Goal: Task Accomplishment & Management: Manage account settings

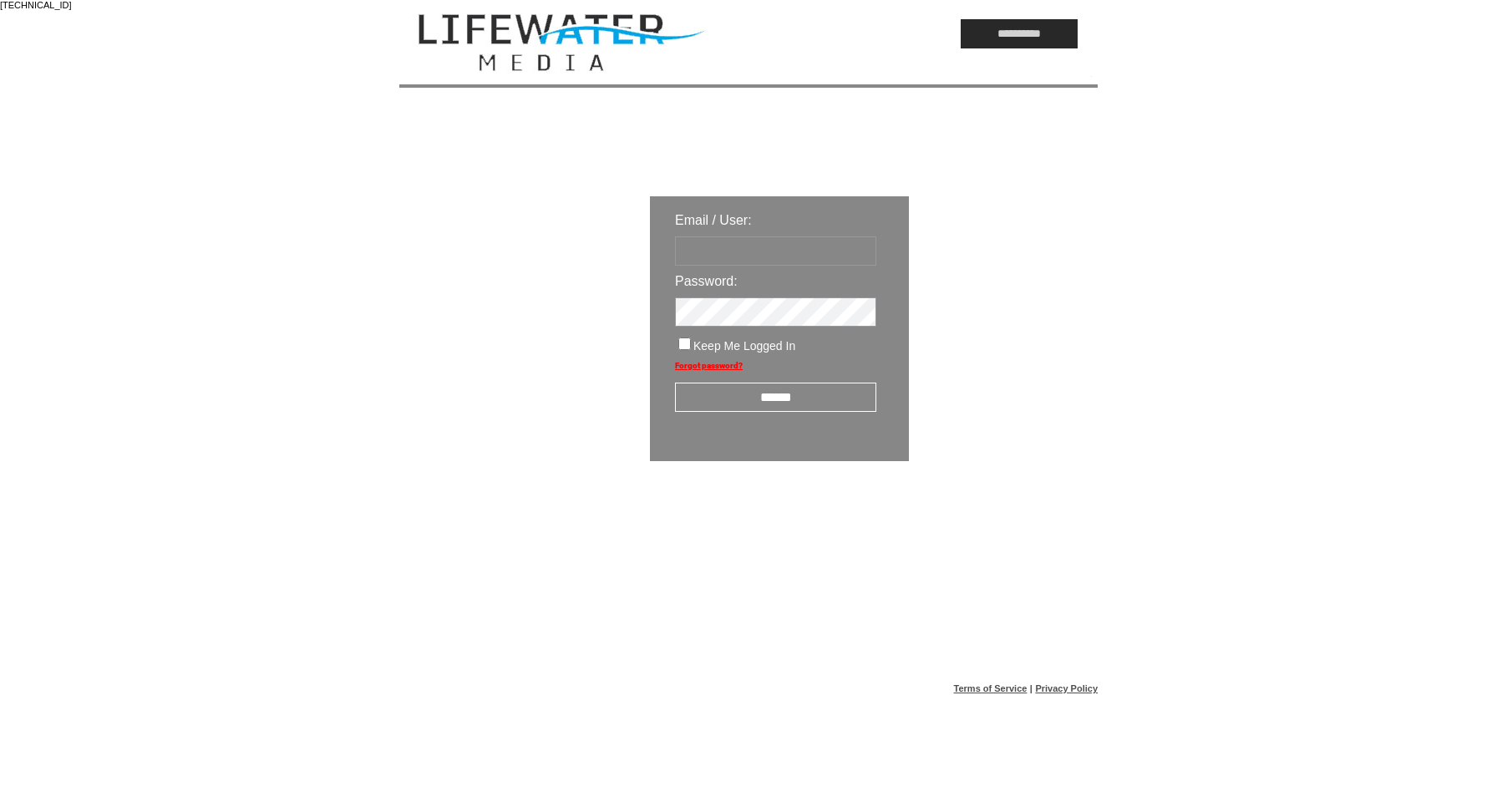
type input "*********"
click at [834, 392] on input "******" at bounding box center [776, 397] width 201 height 29
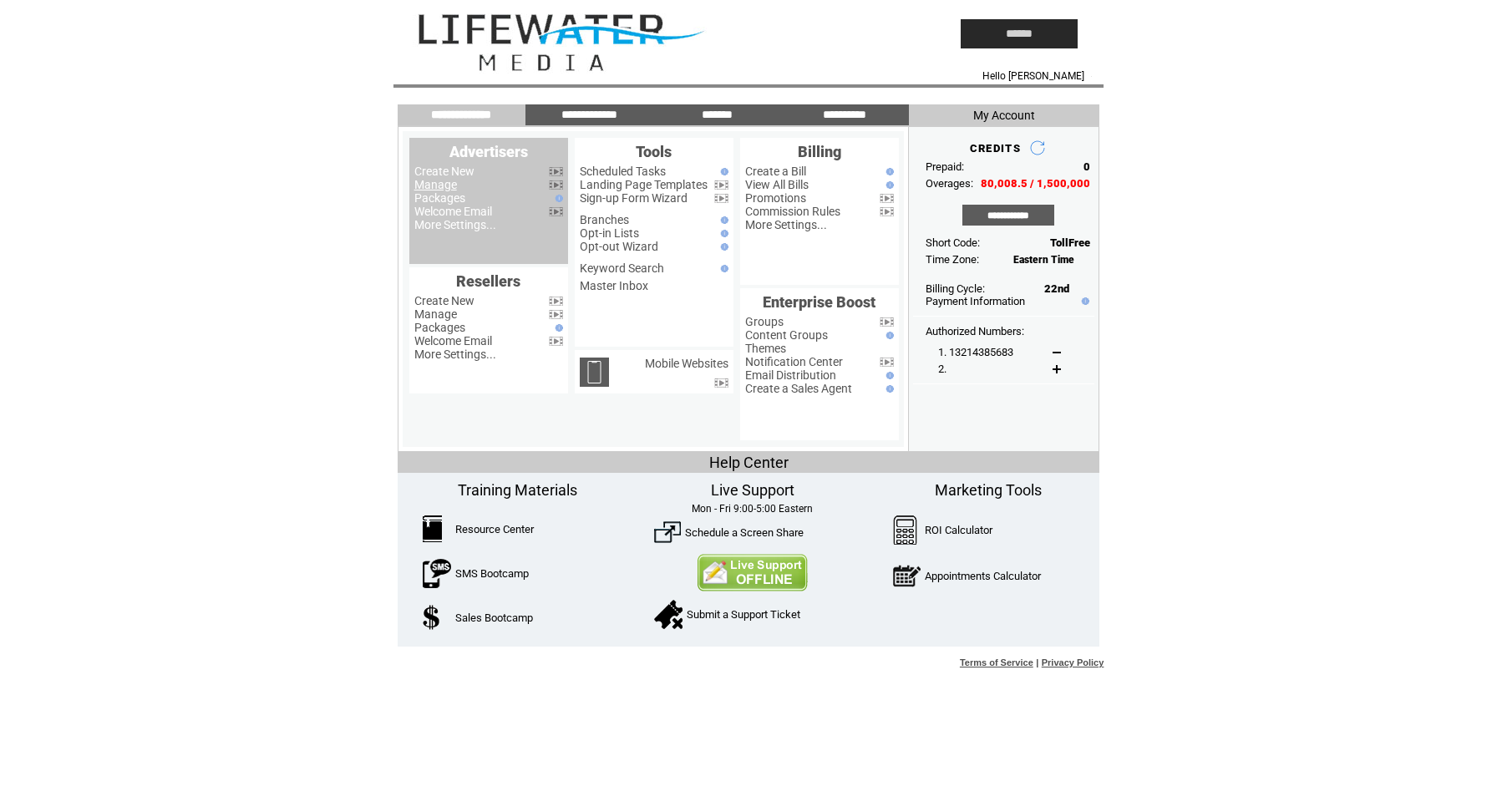
click at [425, 189] on link "Manage" at bounding box center [436, 184] width 42 height 13
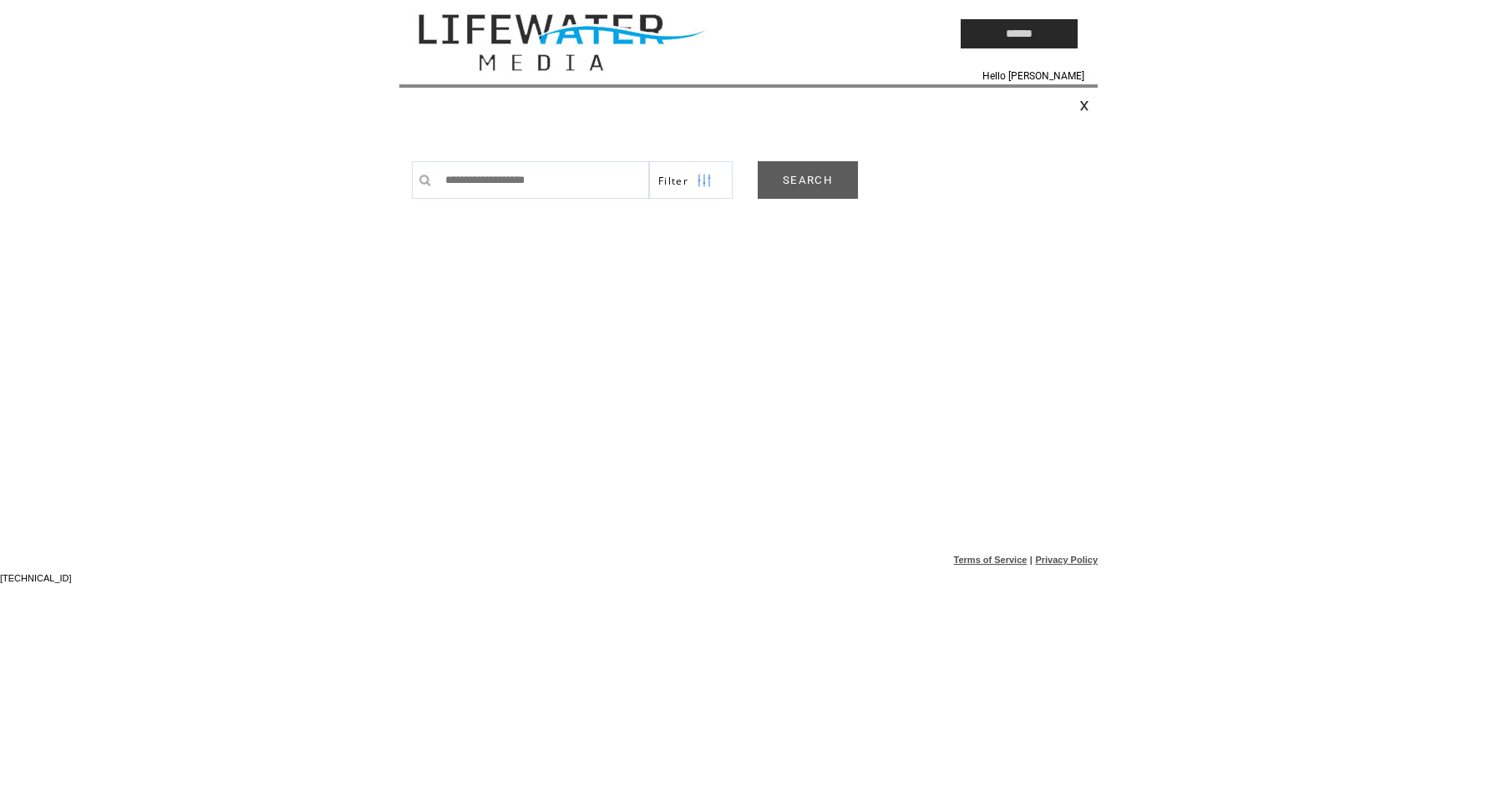
click at [793, 197] on link "SEARCH" at bounding box center [808, 180] width 101 height 38
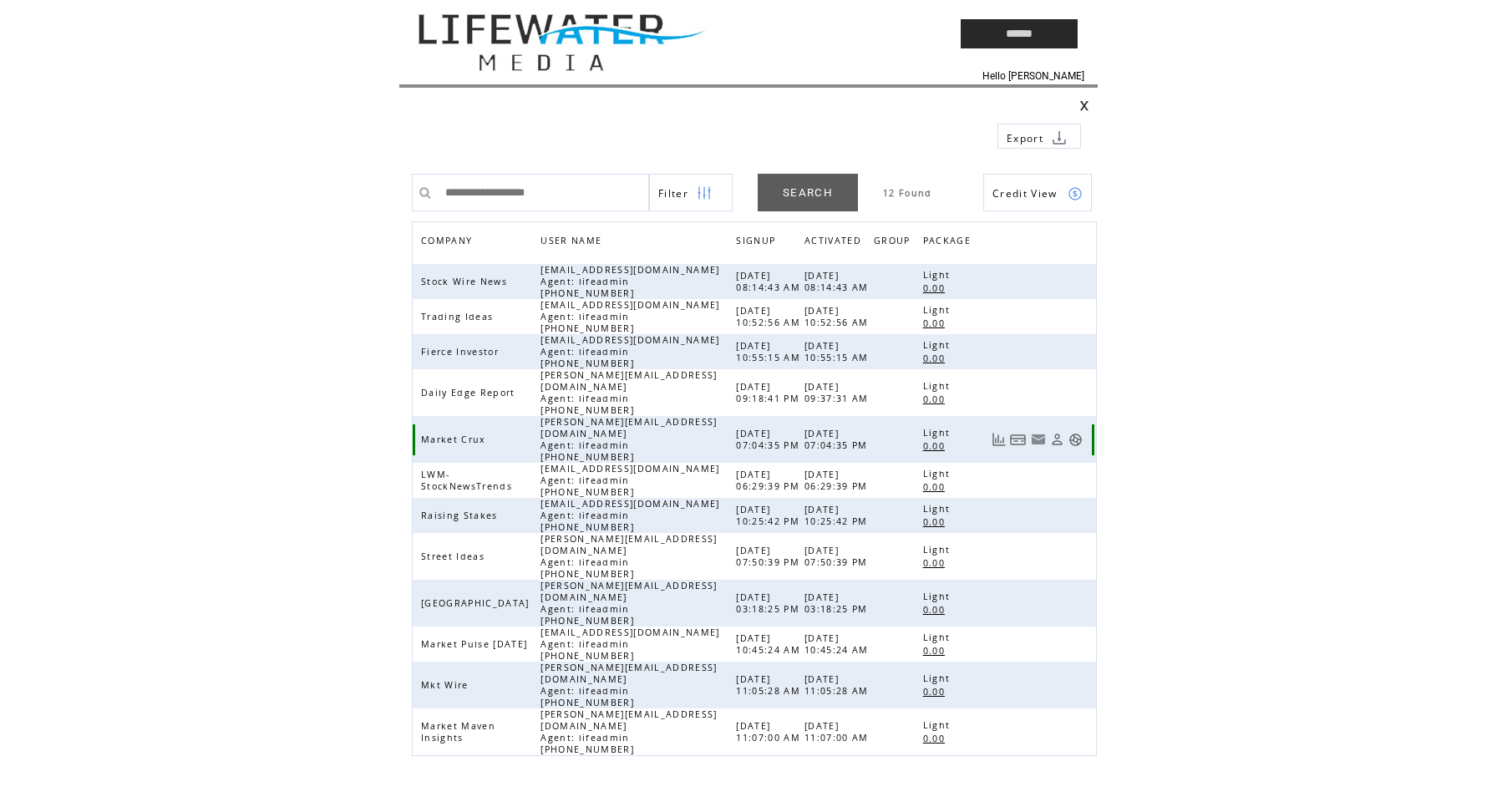
click at [1073, 433] on link at bounding box center [1076, 440] width 14 height 14
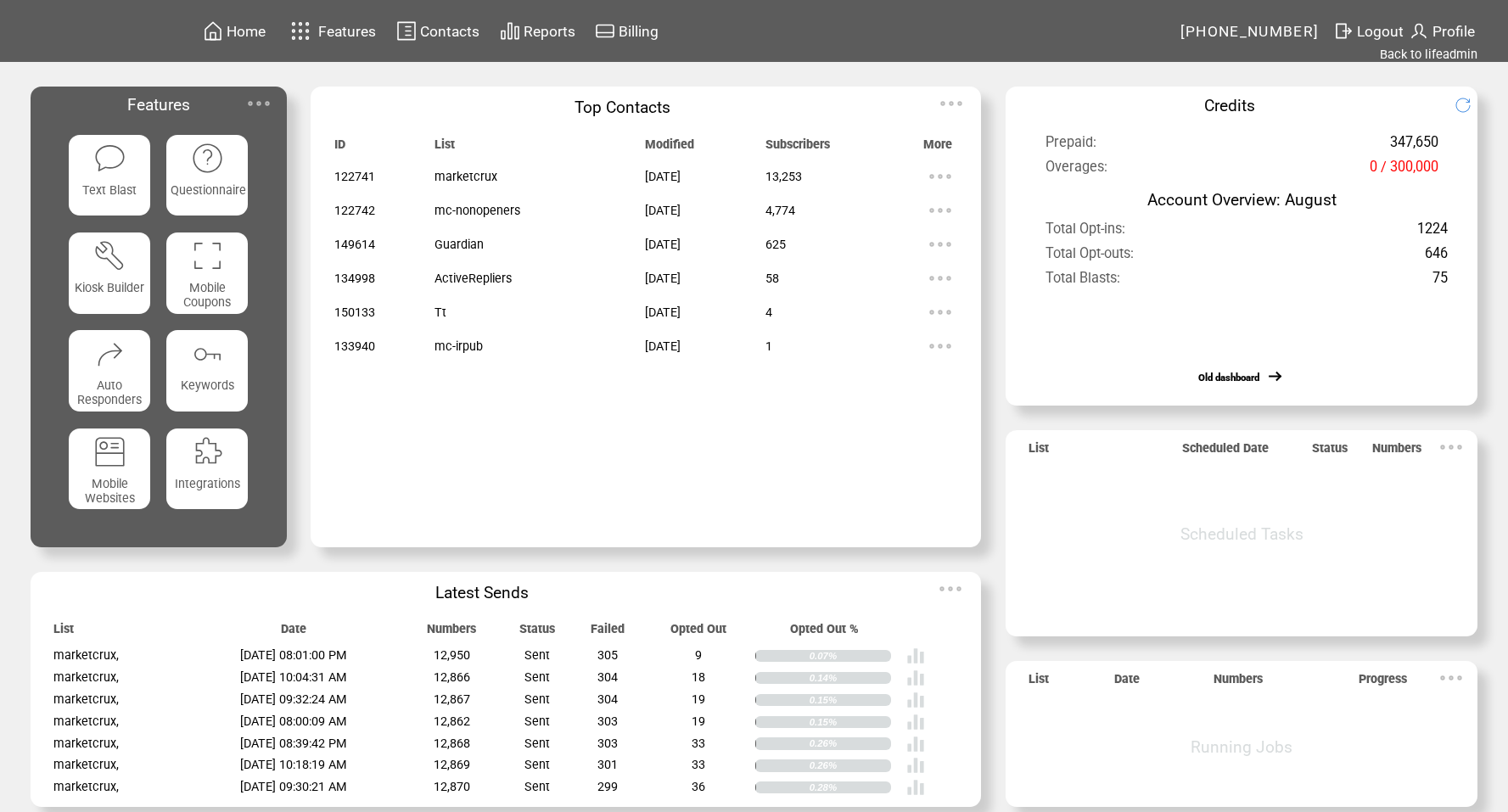
click at [476, 30] on span "Contacts" at bounding box center [450, 31] width 59 height 17
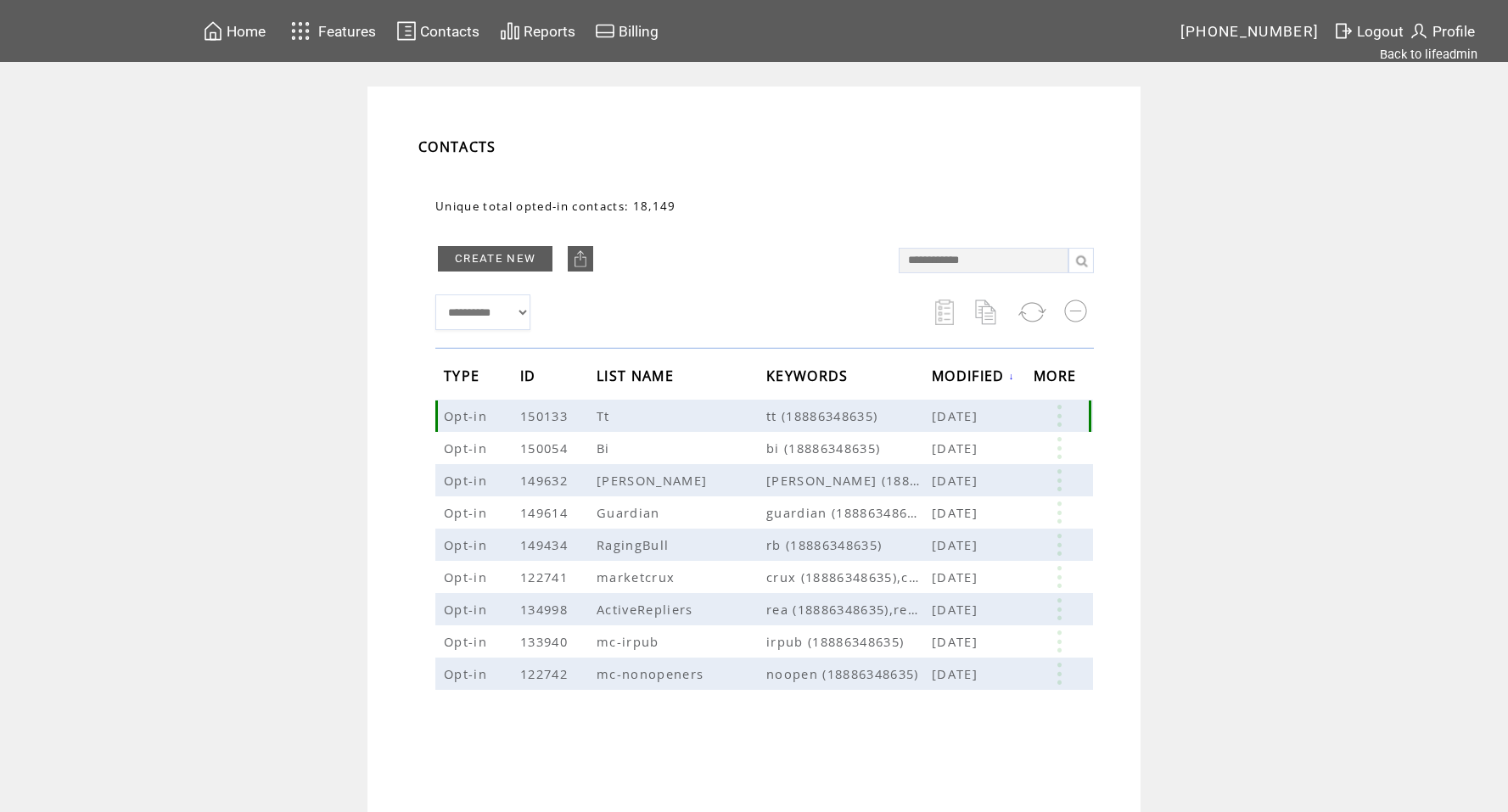
click at [1066, 411] on link at bounding box center [1058, 415] width 51 height 22
click at [944, 463] on link at bounding box center [942, 465] width 14 height 14
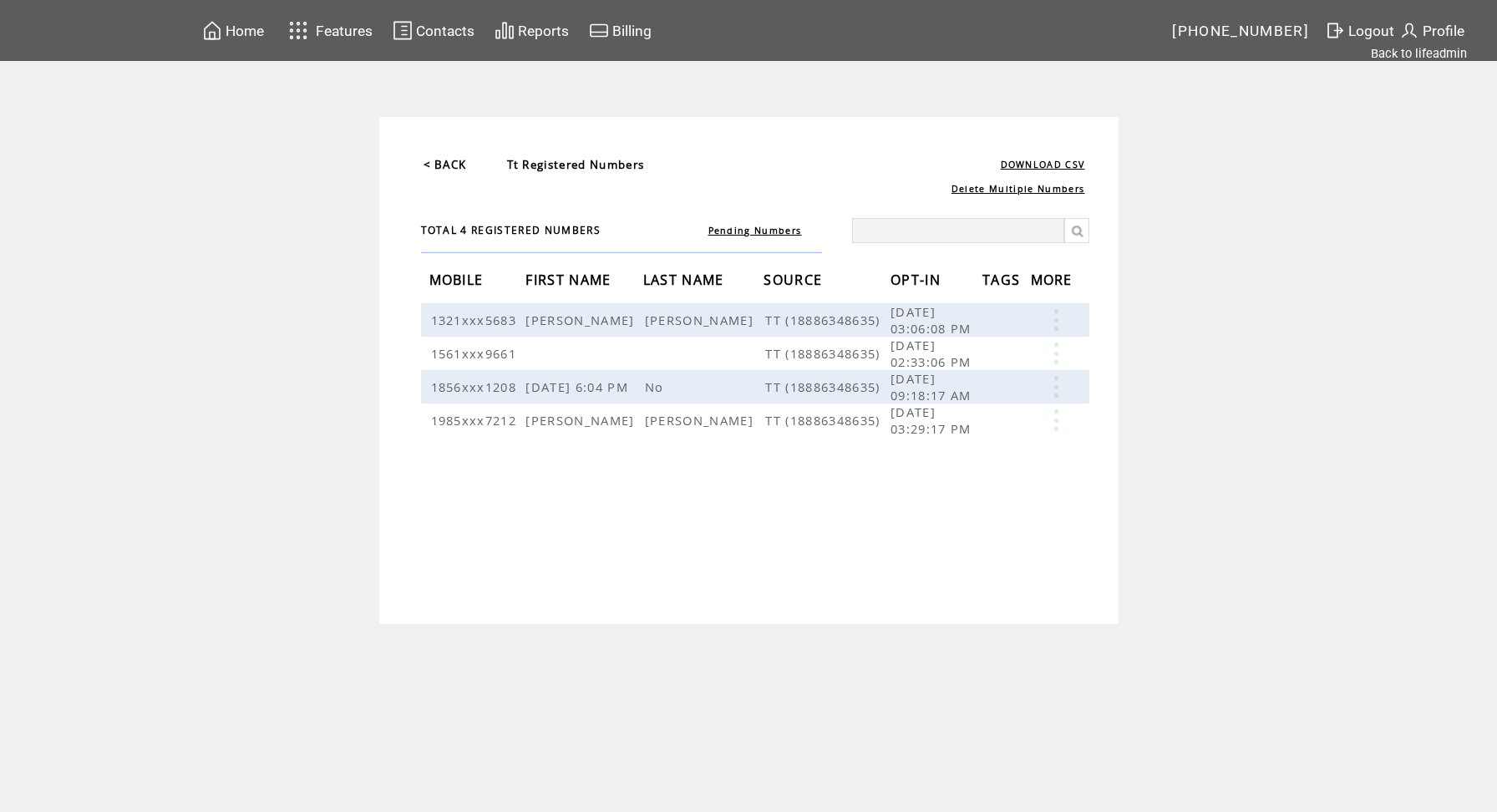
click at [777, 232] on link "Pending Numbers" at bounding box center [755, 230] width 93 height 11
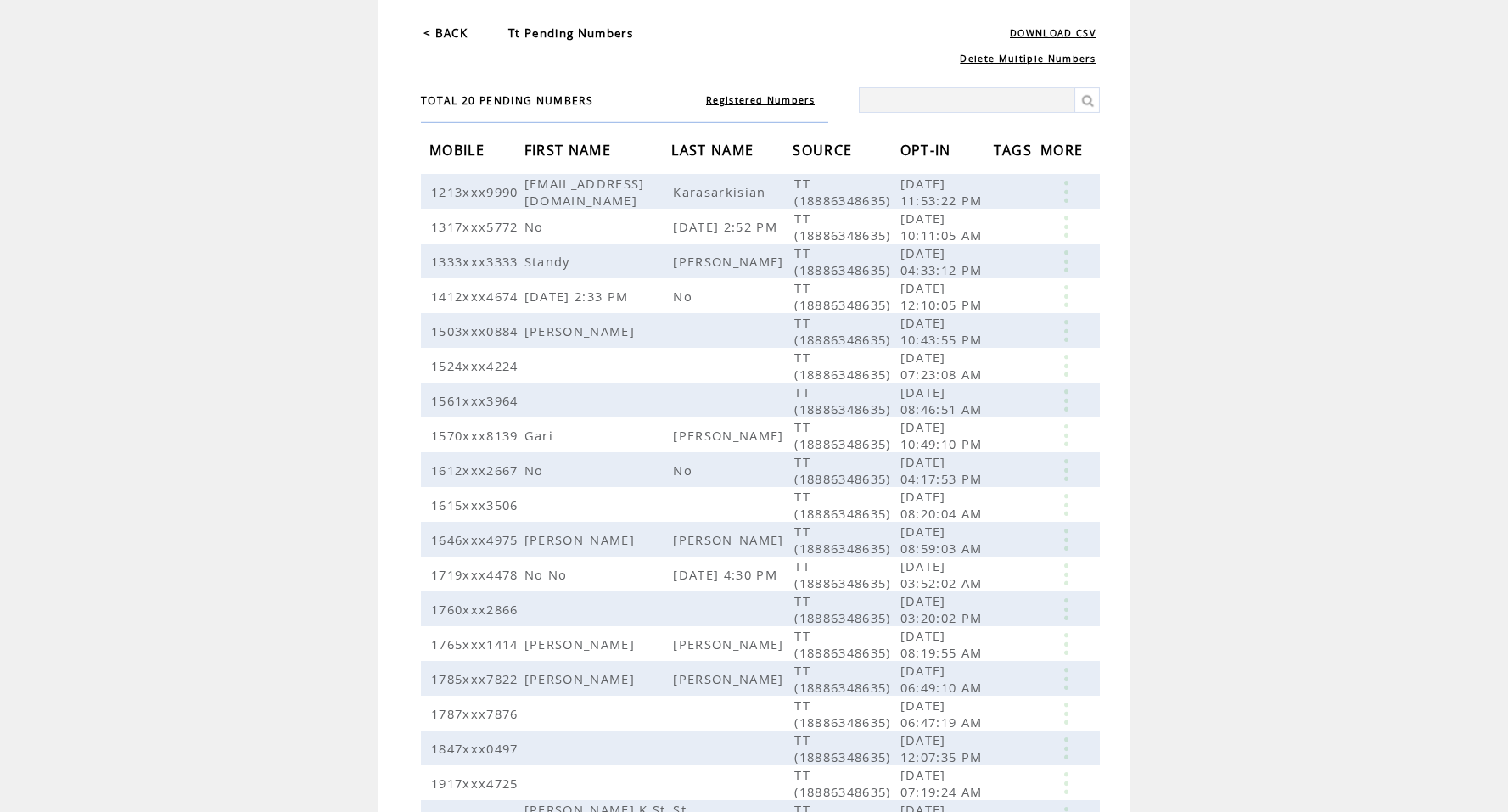
scroll to position [523, 0]
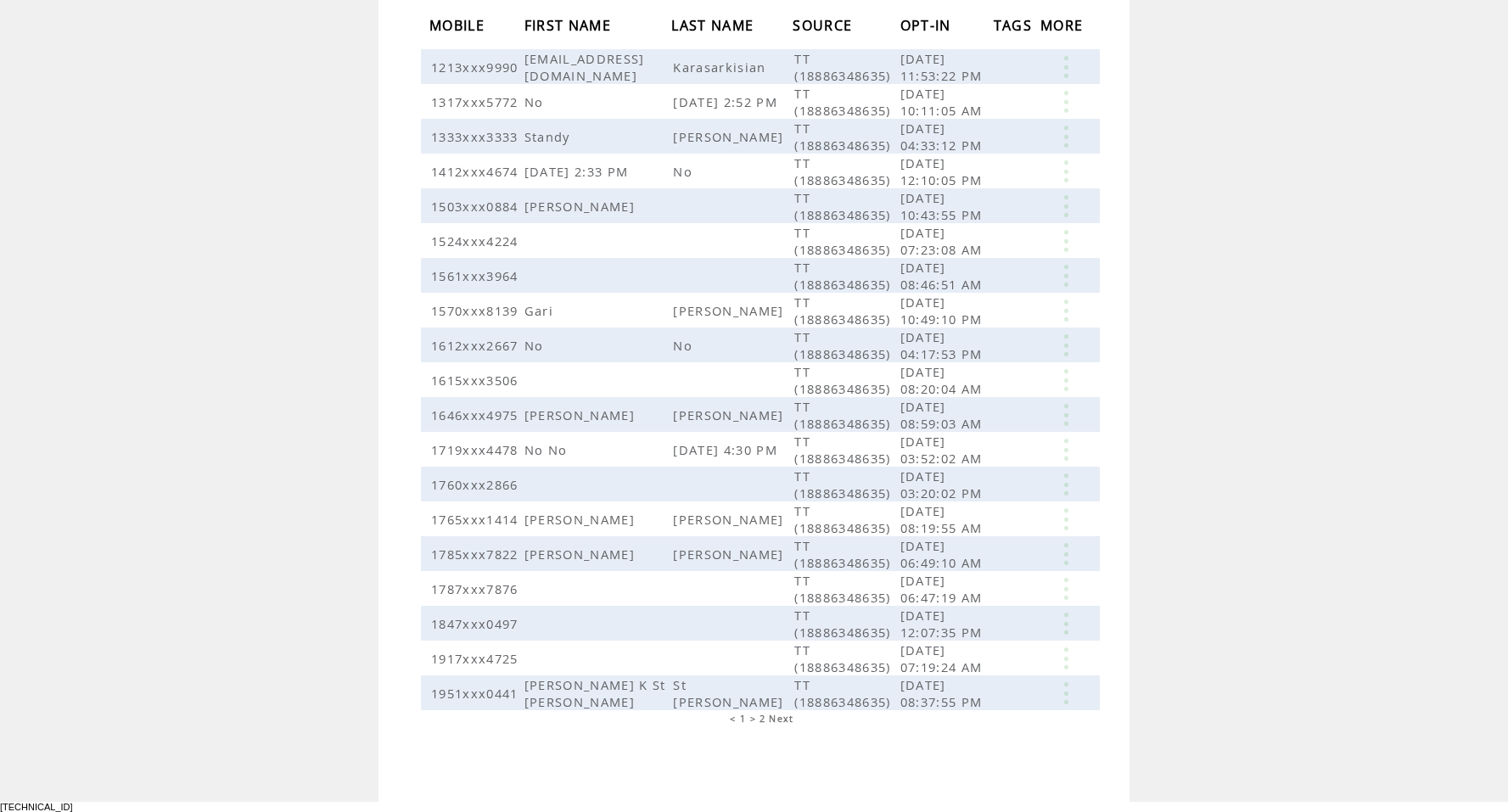
click at [774, 727] on table "< 1 > 2 Next" at bounding box center [759, 718] width 73 height 17
click at [766, 724] on span "2" at bounding box center [762, 718] width 6 height 12
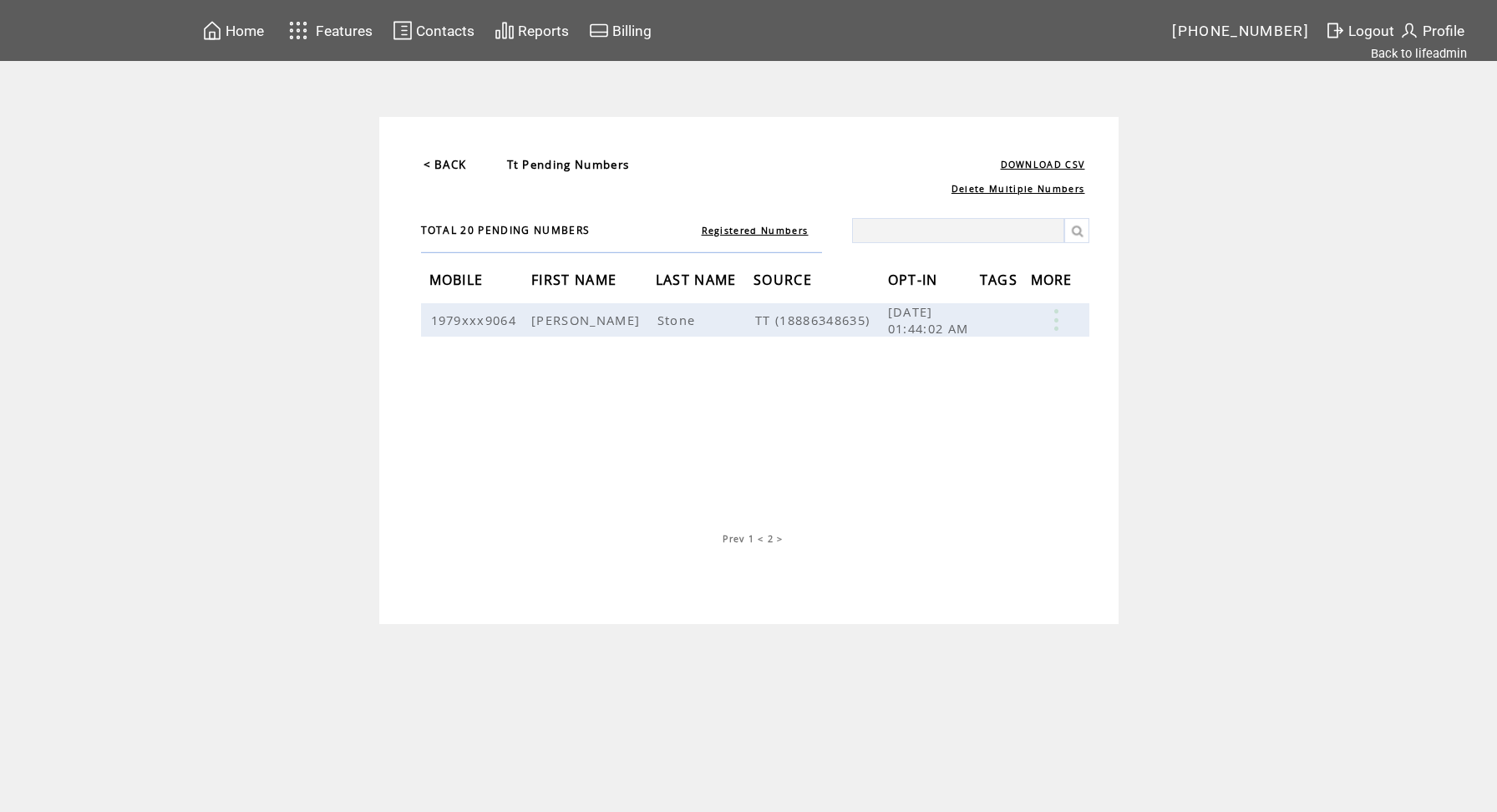
click at [755, 535] on td "1" at bounding box center [751, 539] width 8 height 13
click at [750, 539] on span "1" at bounding box center [751, 538] width 6 height 11
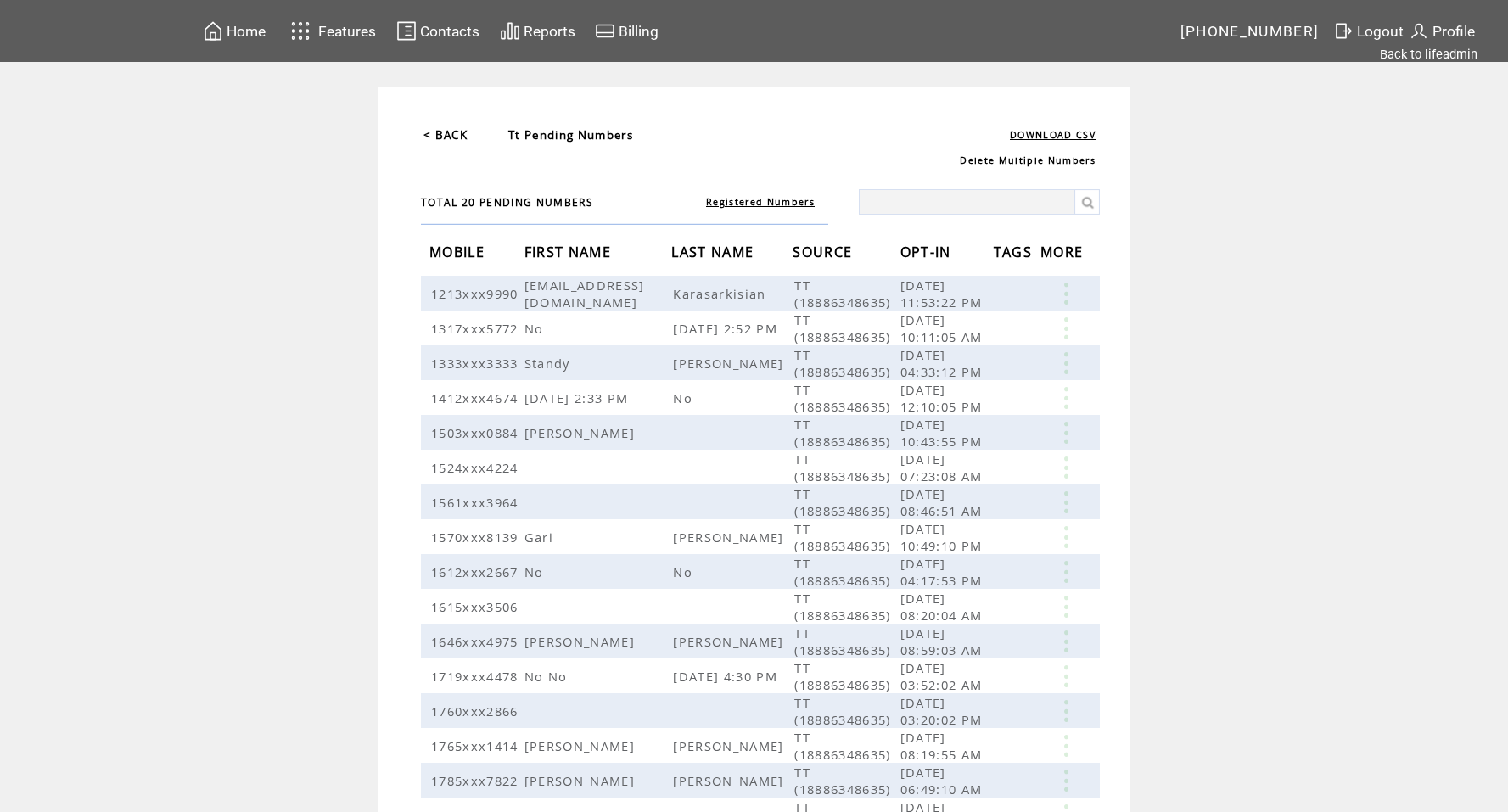
click at [333, 30] on span "Features" at bounding box center [347, 31] width 57 height 17
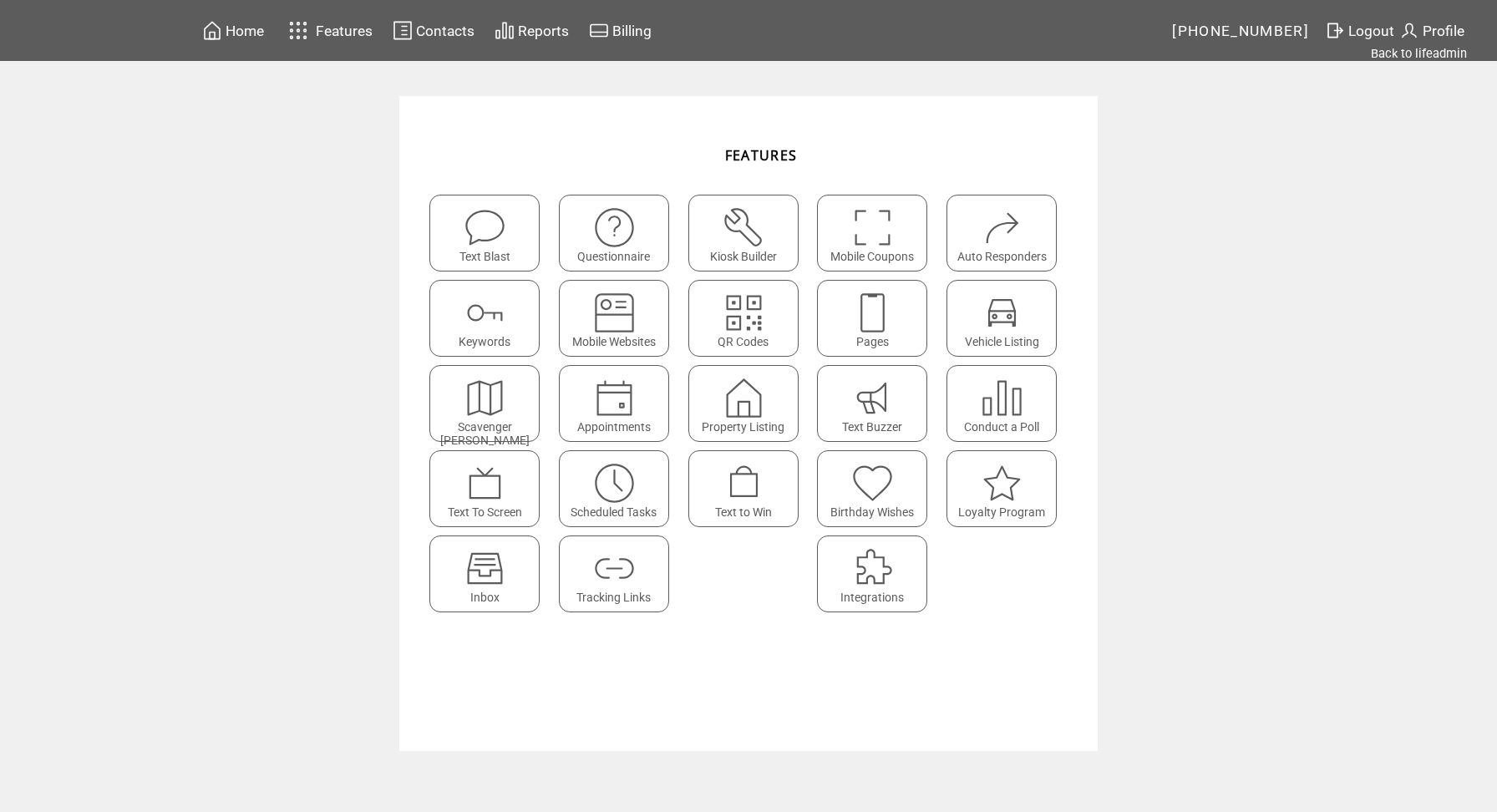
click at [487, 580] on img at bounding box center [485, 569] width 44 height 44
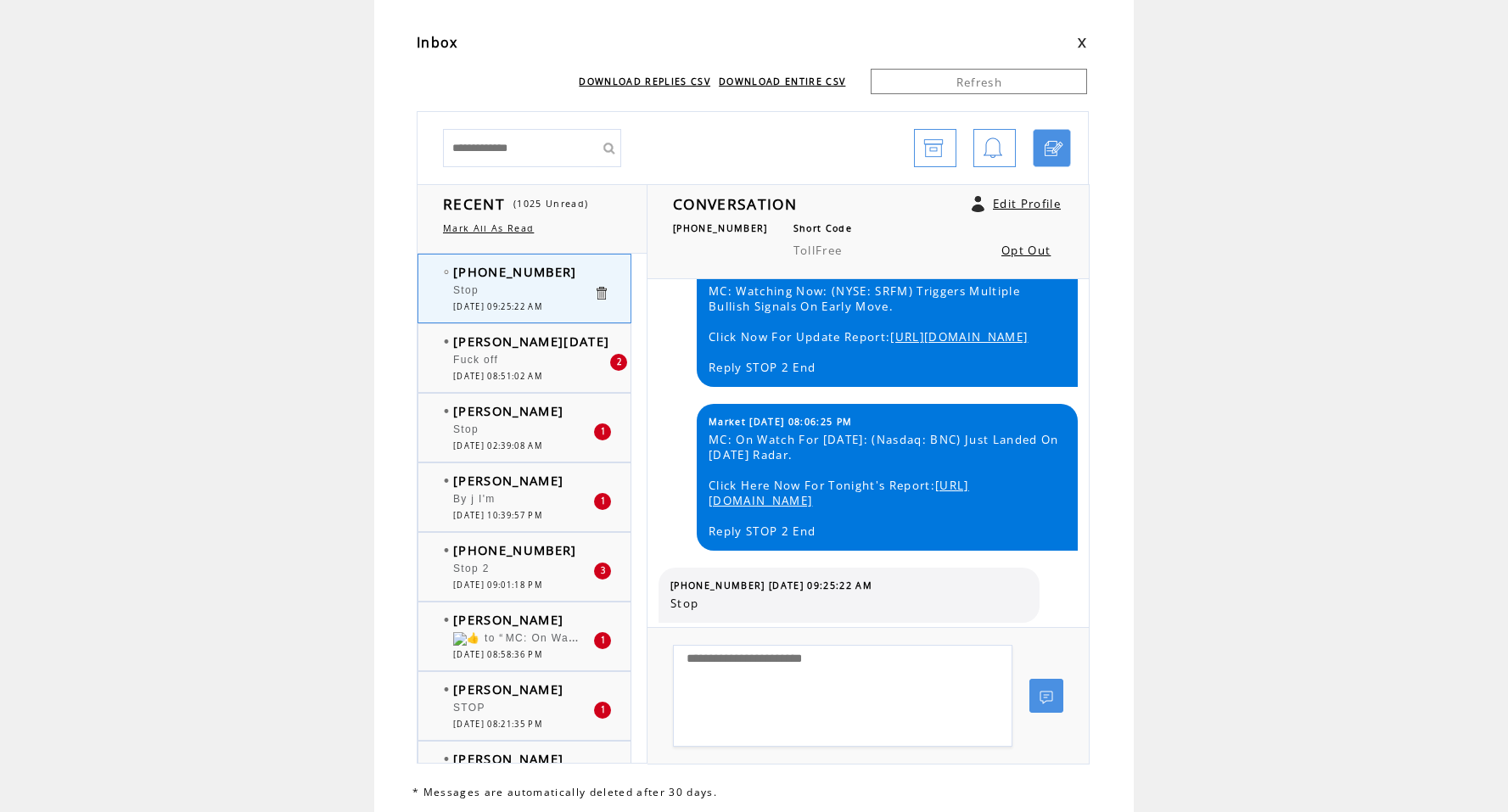
scroll to position [103, 0]
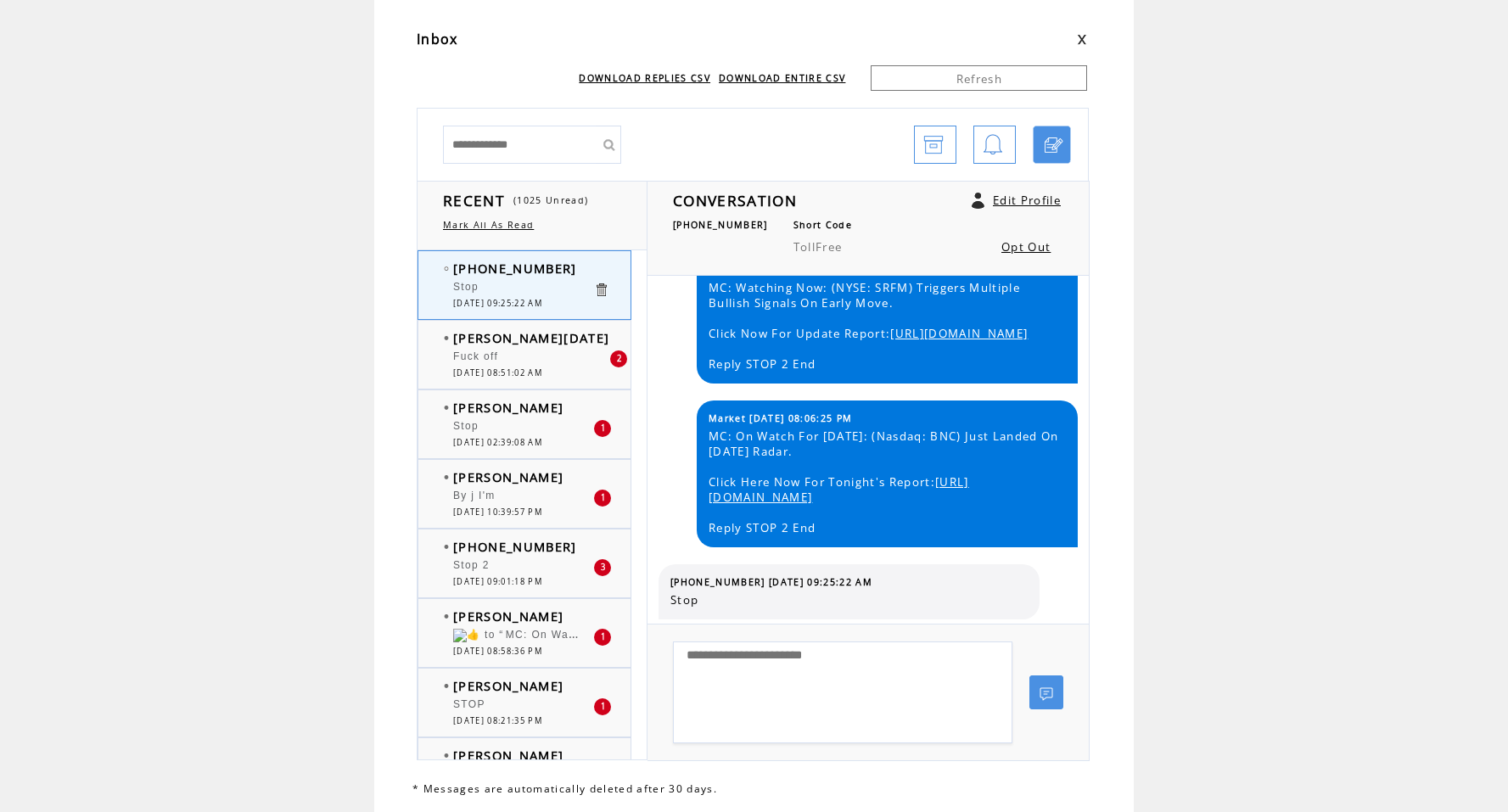
click at [613, 367] on td at bounding box center [626, 372] width 34 height 11
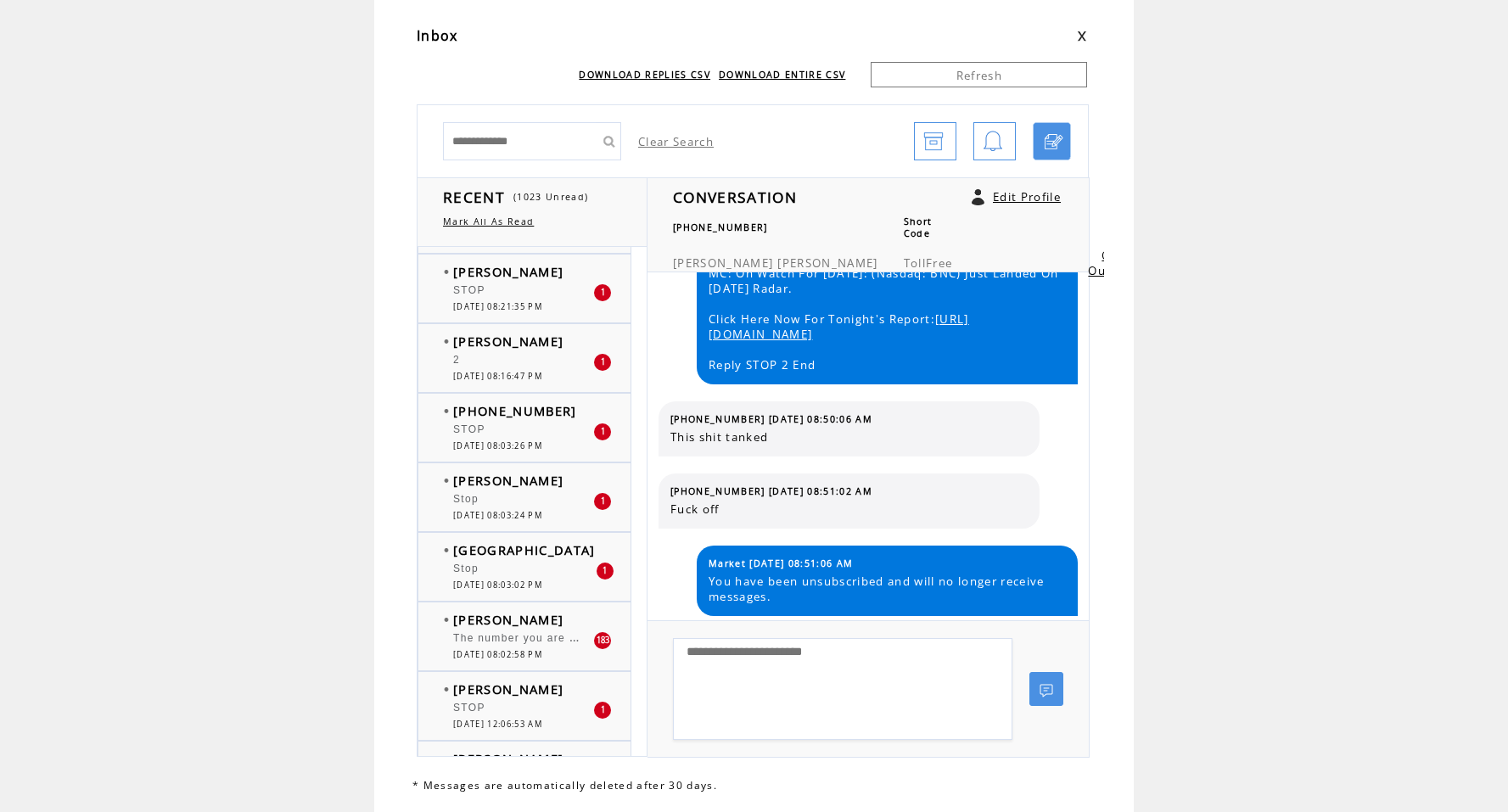
scroll to position [415, 0]
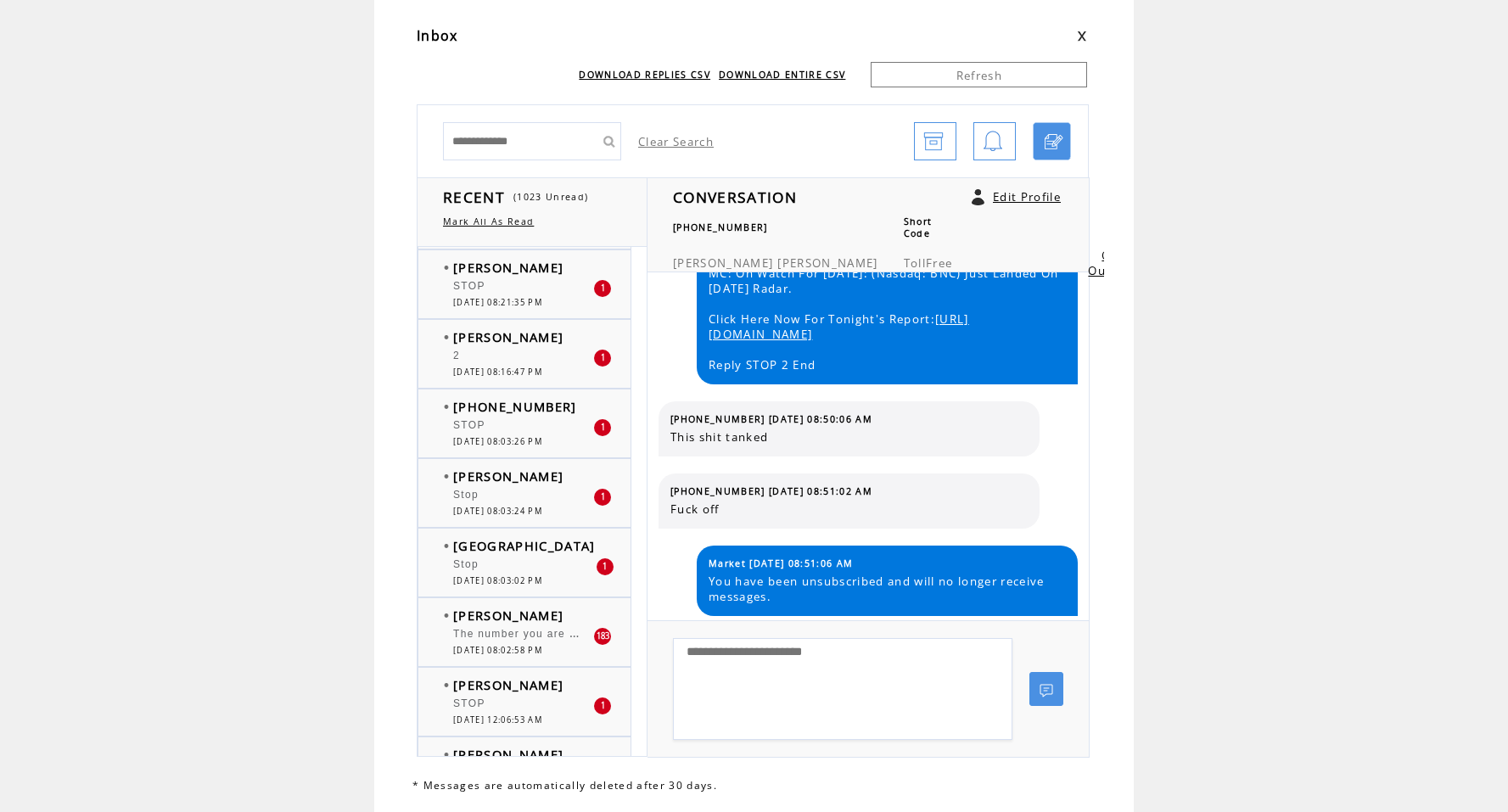
click at [542, 620] on span "[PERSON_NAME]" at bounding box center [508, 614] width 110 height 17
click at [542, 620] on span "Kenneth Boone" at bounding box center [508, 614] width 110 height 17
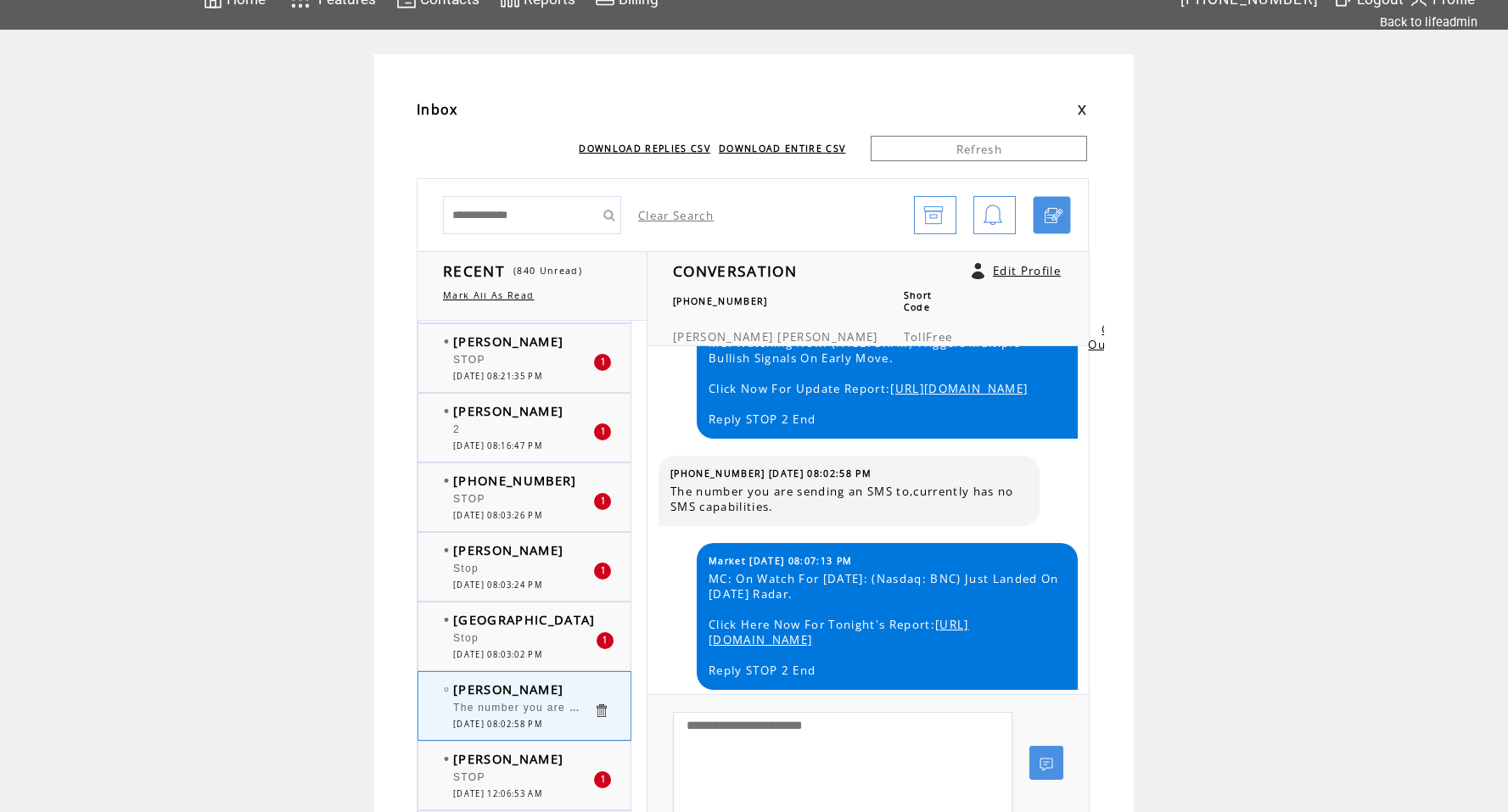
scroll to position [43, 0]
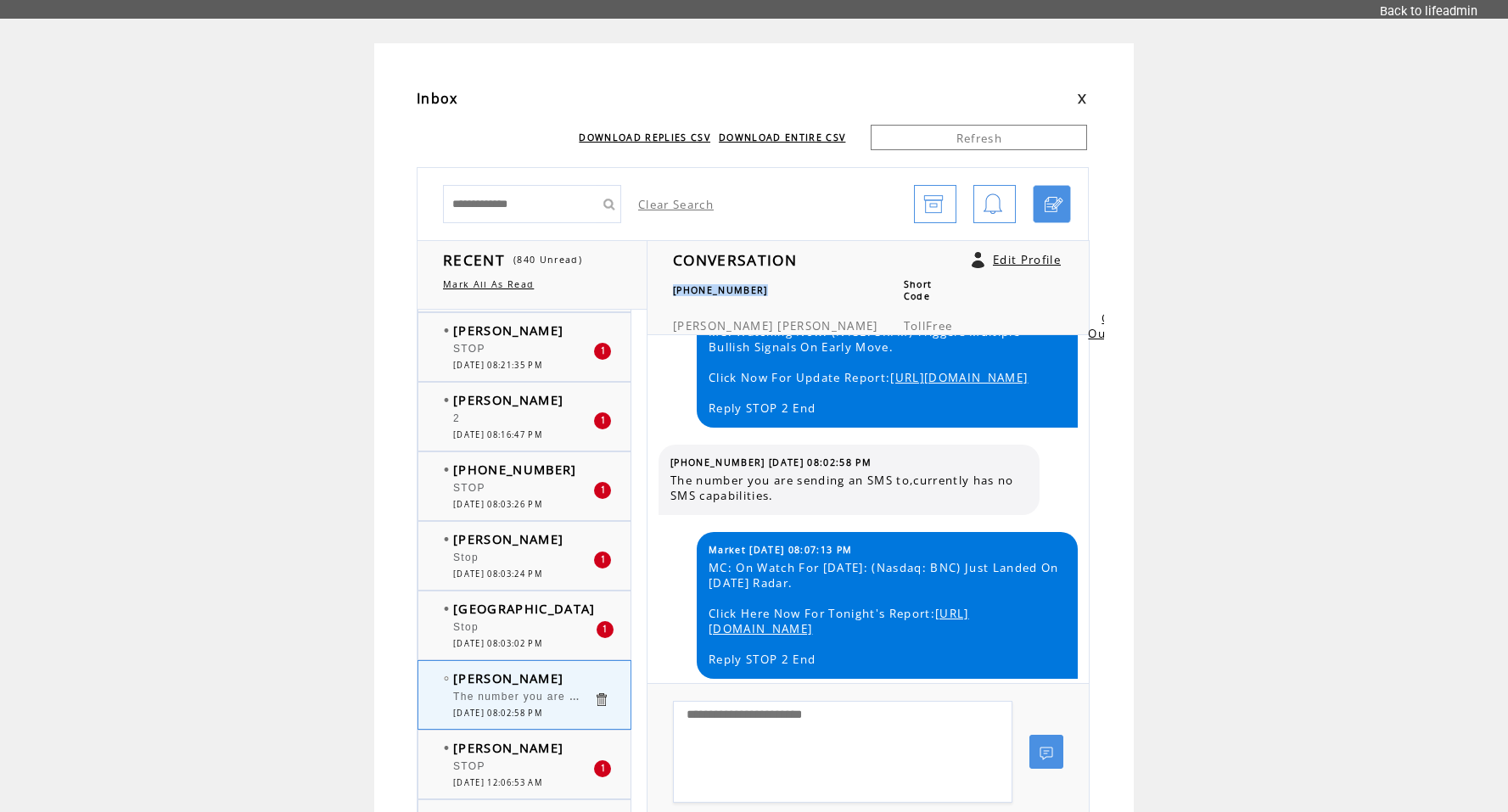
drag, startPoint x: 754, startPoint y: 282, endPoint x: 680, endPoint y: 285, distance: 74.1
click at [680, 285] on span "[PHONE_NUMBER]" at bounding box center [720, 289] width 95 height 12
copy span "(281) 757-2700"
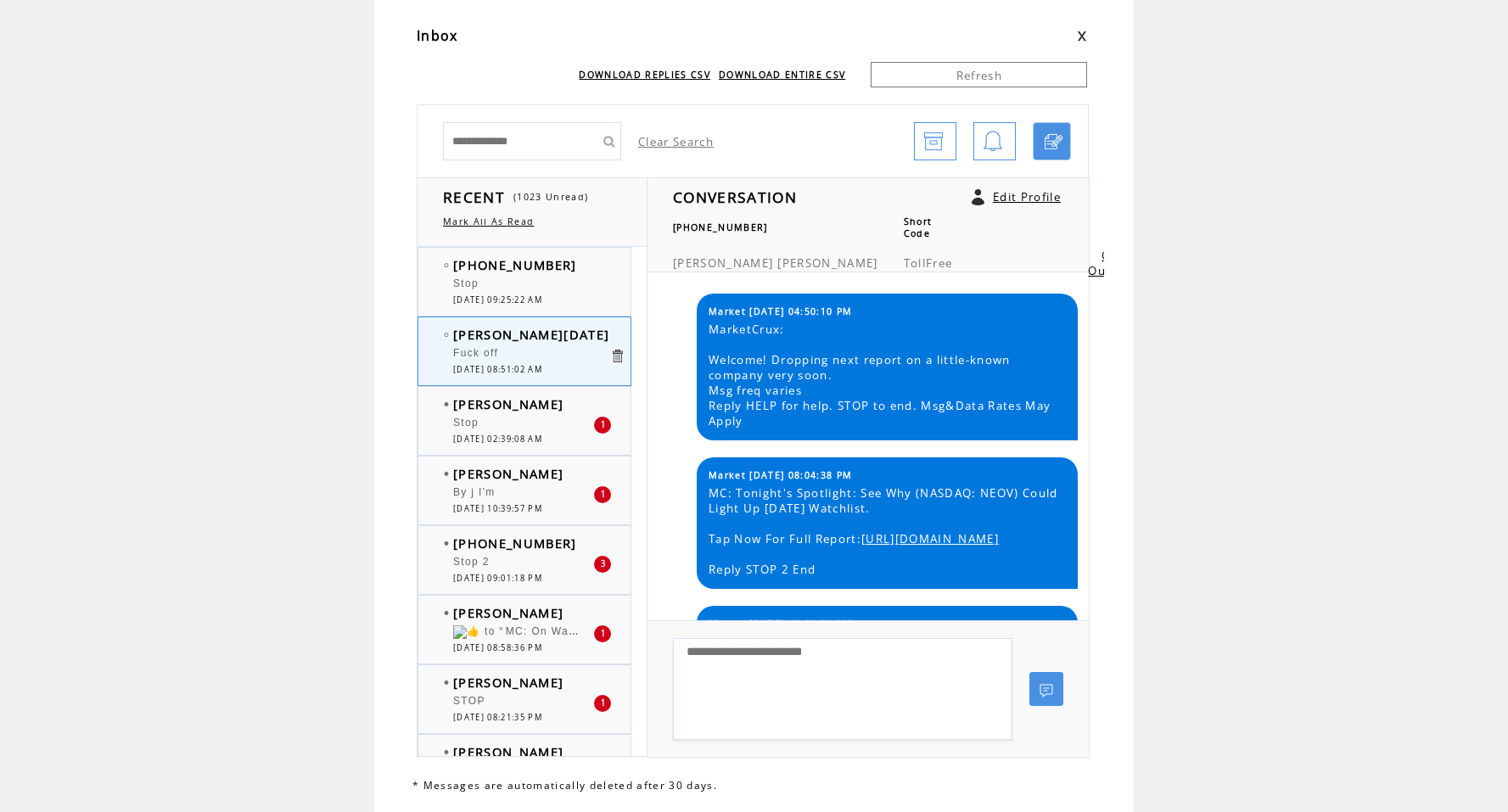
scroll to position [2637, 0]
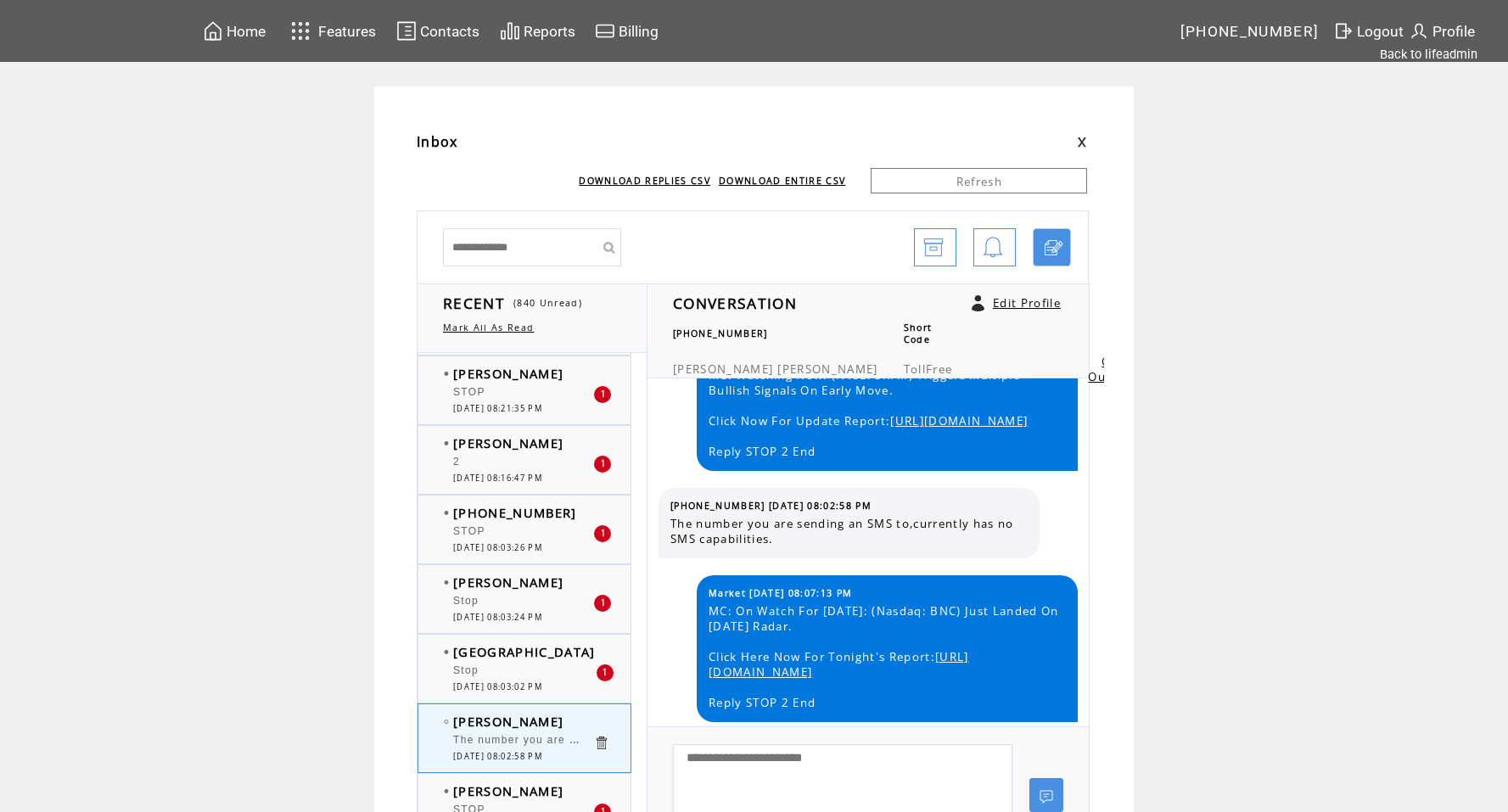
click at [442, 30] on span "Contacts" at bounding box center [450, 31] width 59 height 17
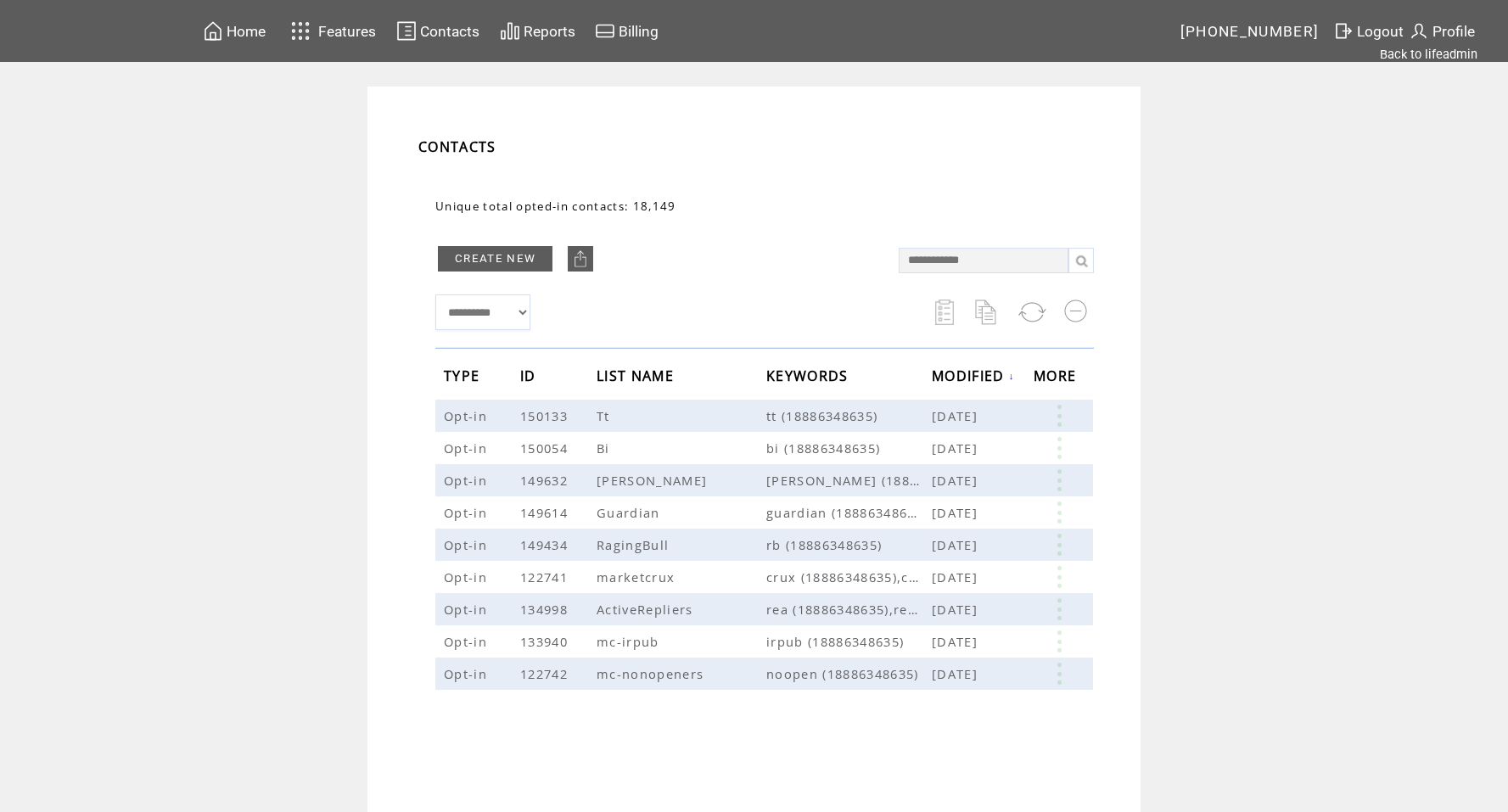
click at [1032, 261] on input "text" at bounding box center [982, 261] width 169 height 25
paste input "**********"
type input "**********"
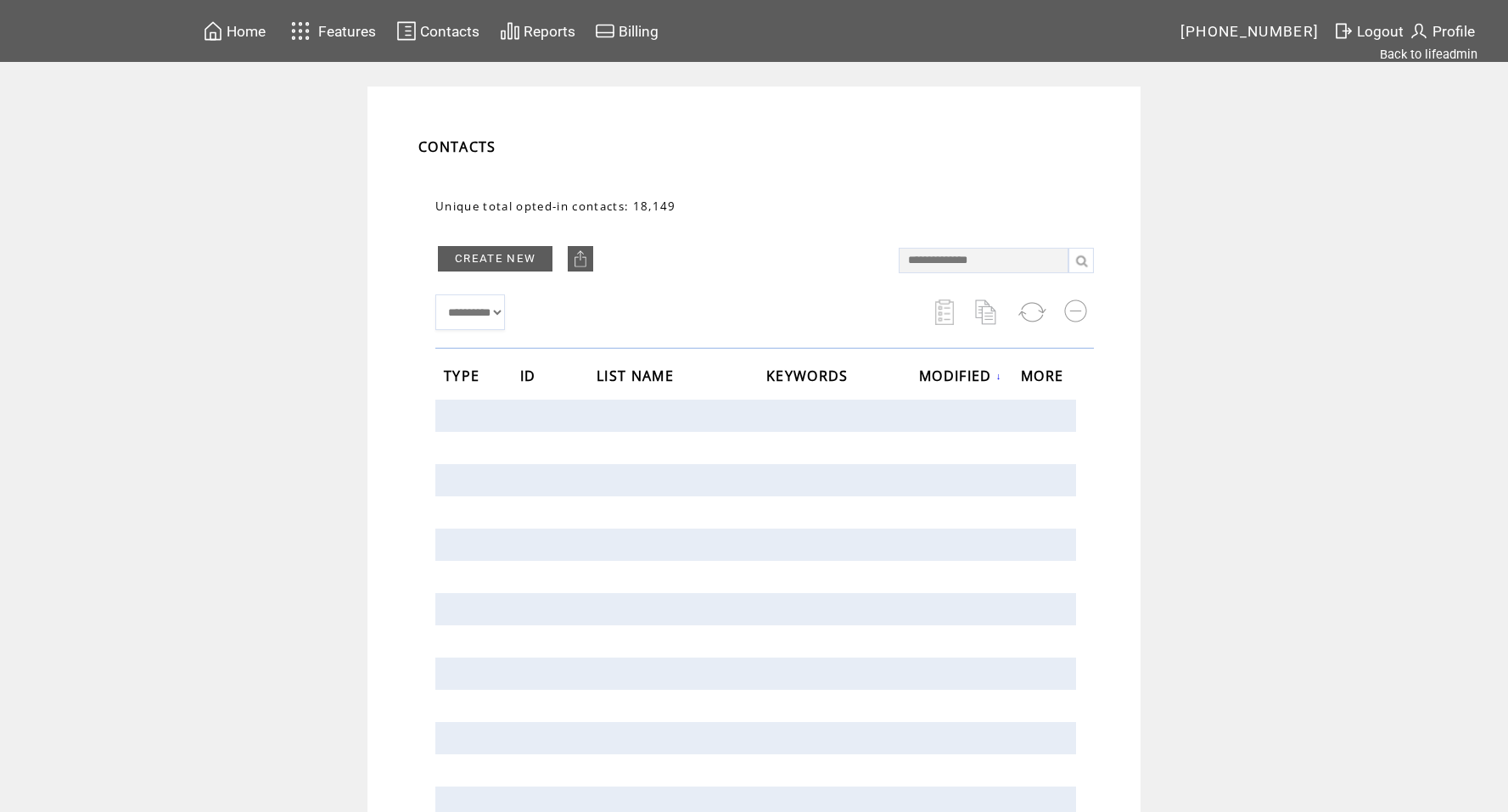
click at [976, 258] on input "**********" at bounding box center [982, 261] width 169 height 25
type input "**********"
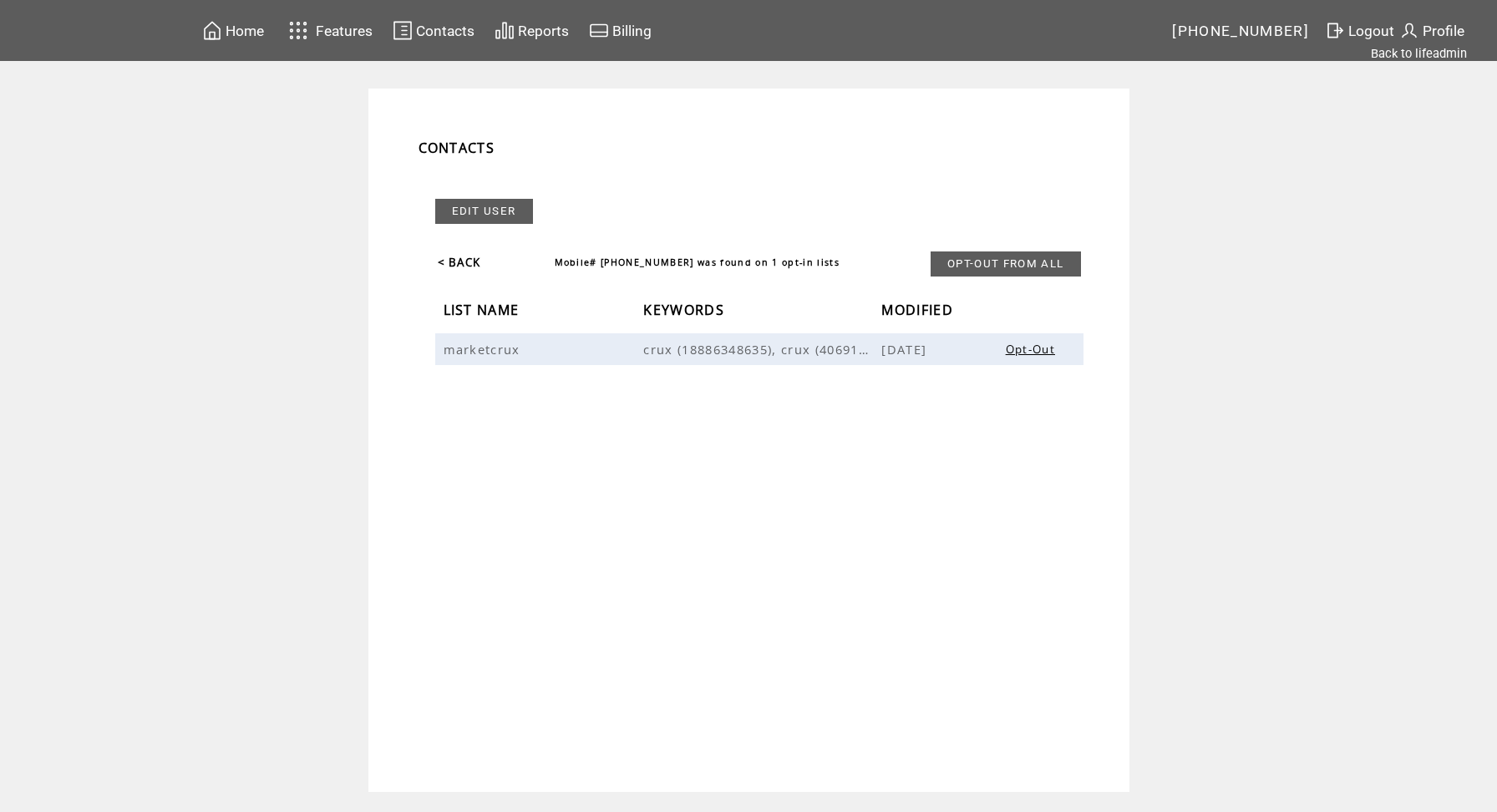
click at [987, 267] on link "OPT-OUT FROM ALL" at bounding box center [1005, 264] width 150 height 25
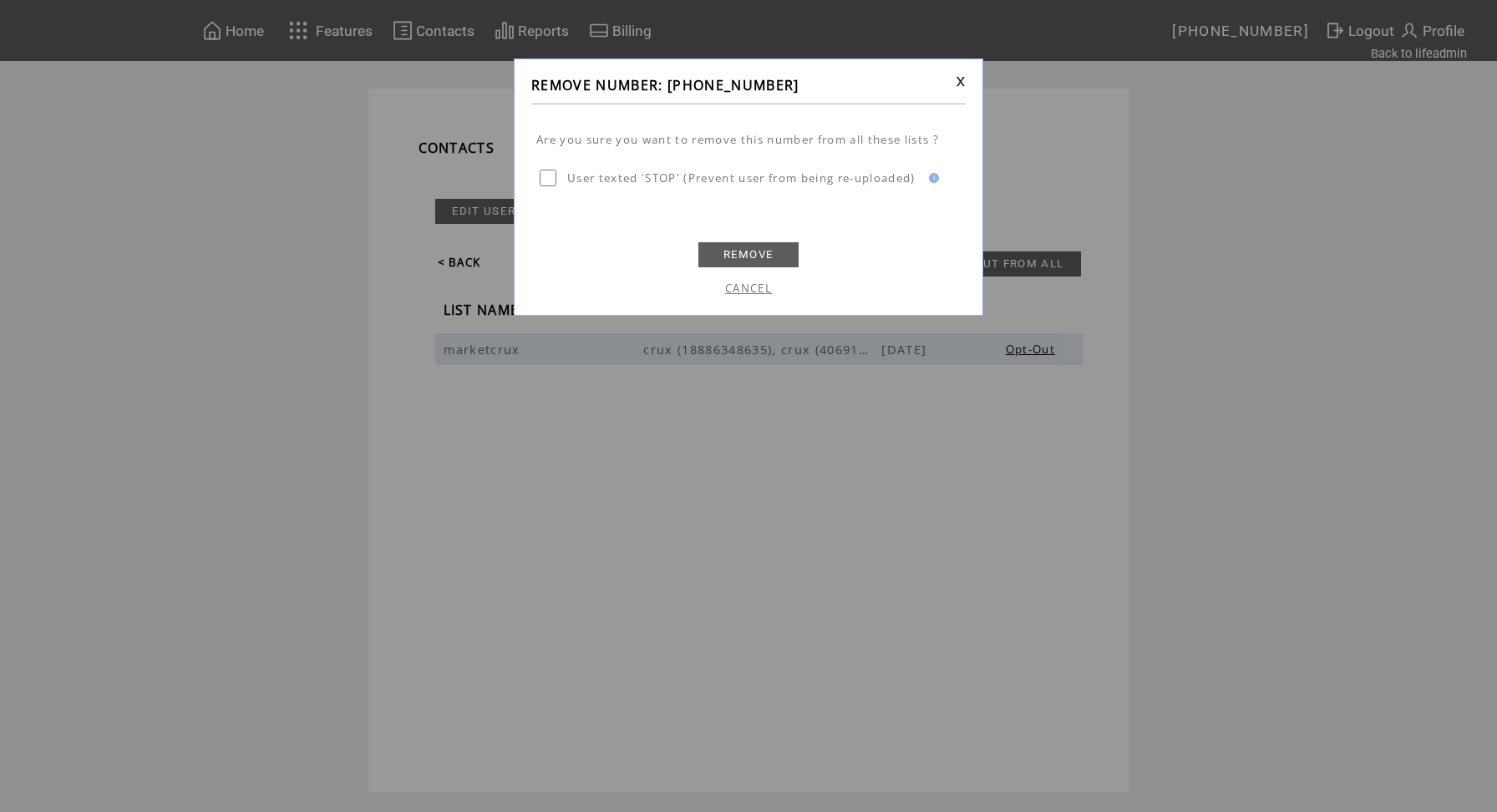
click at [747, 255] on link "REMOVE" at bounding box center [748, 255] width 101 height 25
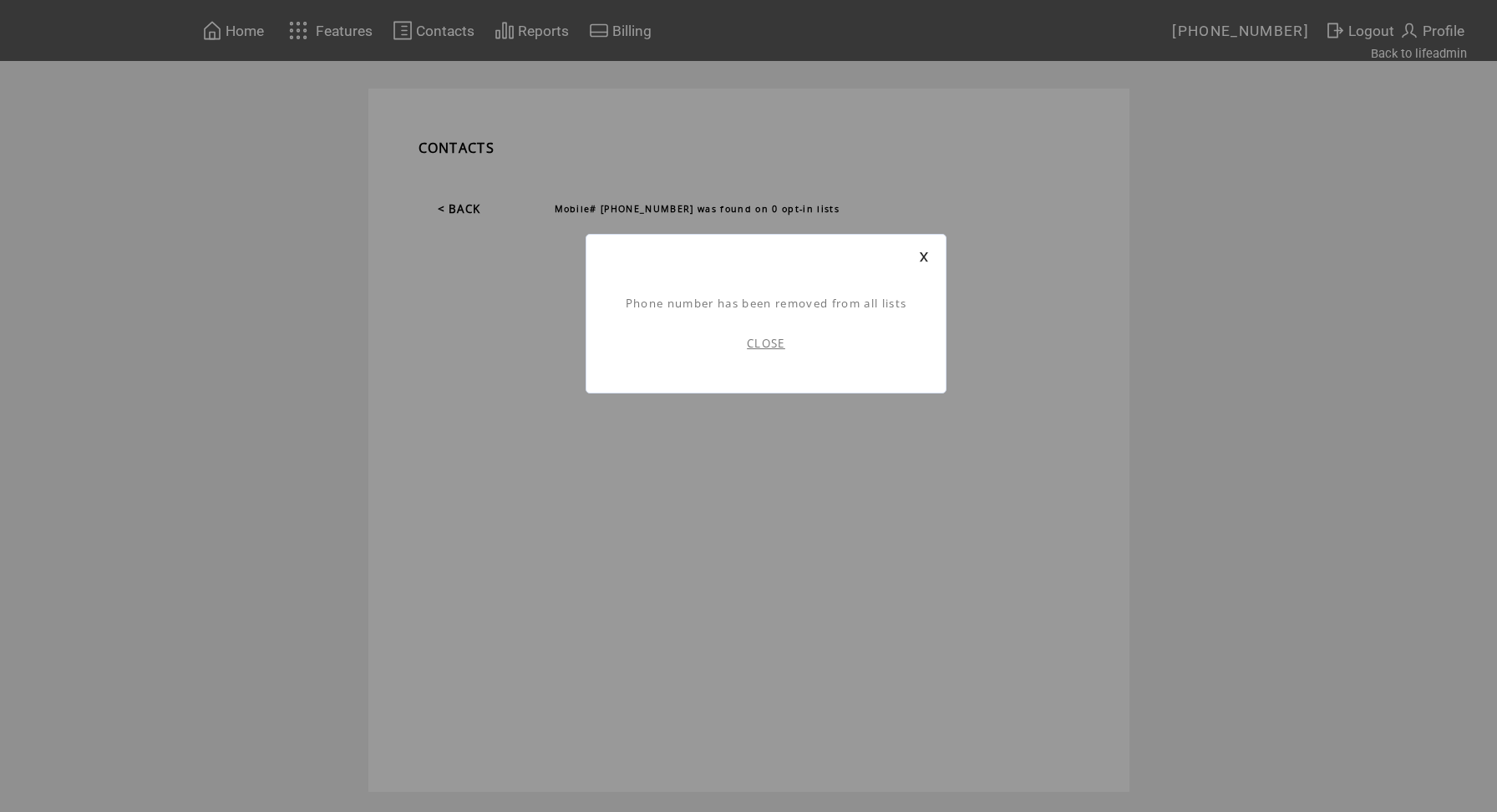
click at [773, 351] on td "CLOSE" at bounding box center [765, 343] width 325 height 65
click at [769, 343] on link "CLOSE" at bounding box center [766, 343] width 39 height 15
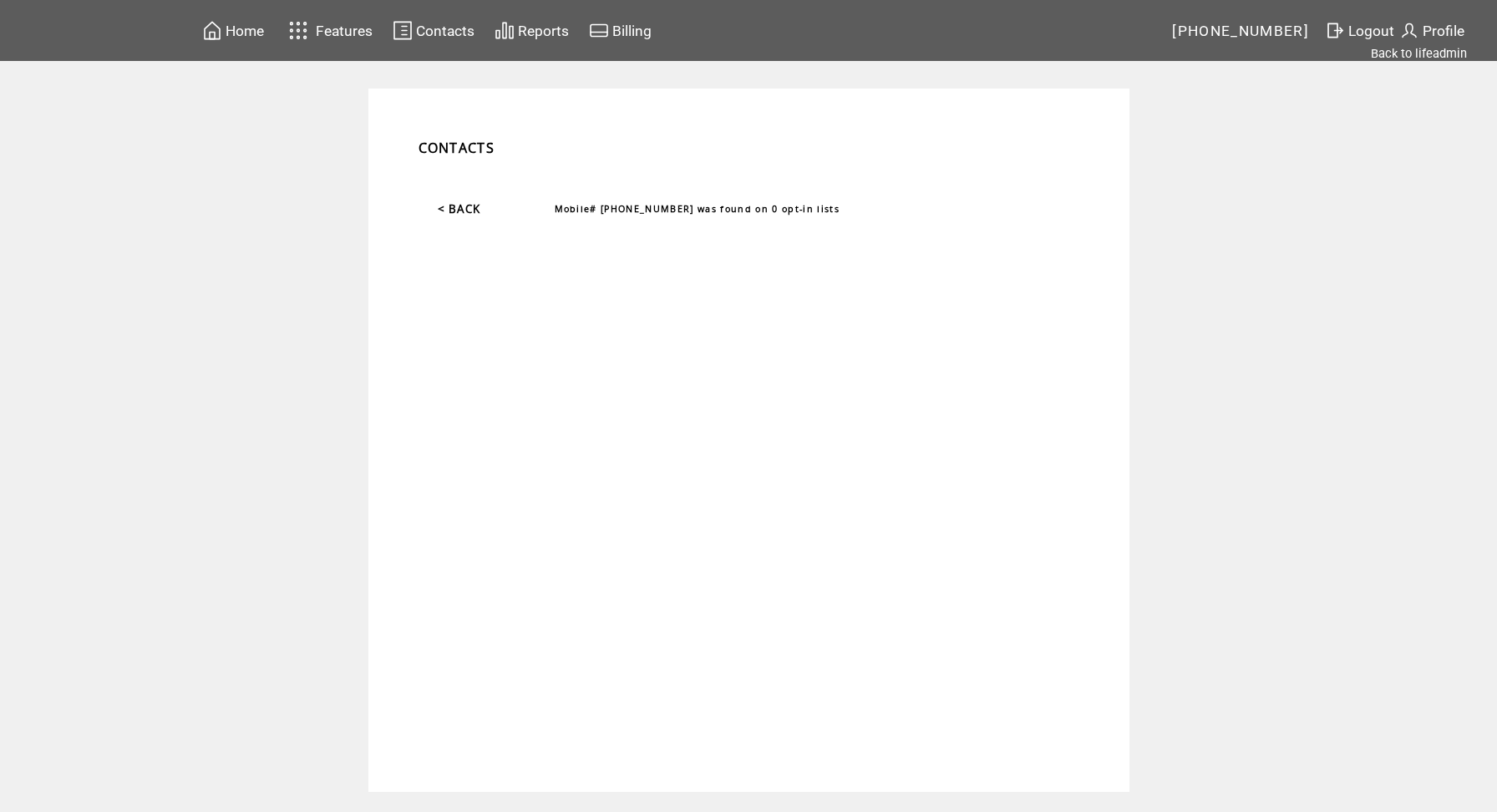
click at [409, 27] on img at bounding box center [402, 31] width 20 height 21
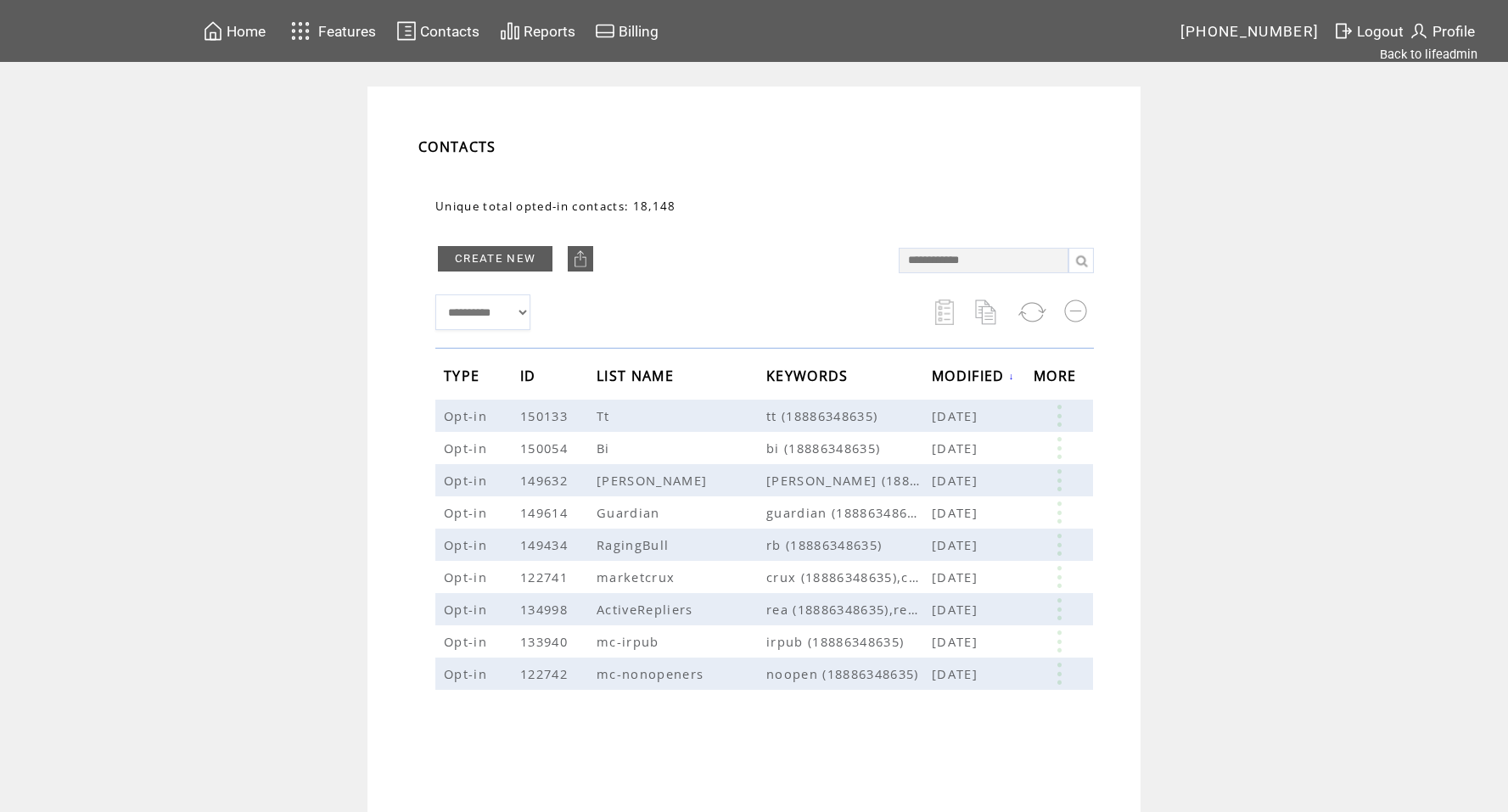
click at [331, 38] on span "Features" at bounding box center [347, 31] width 57 height 17
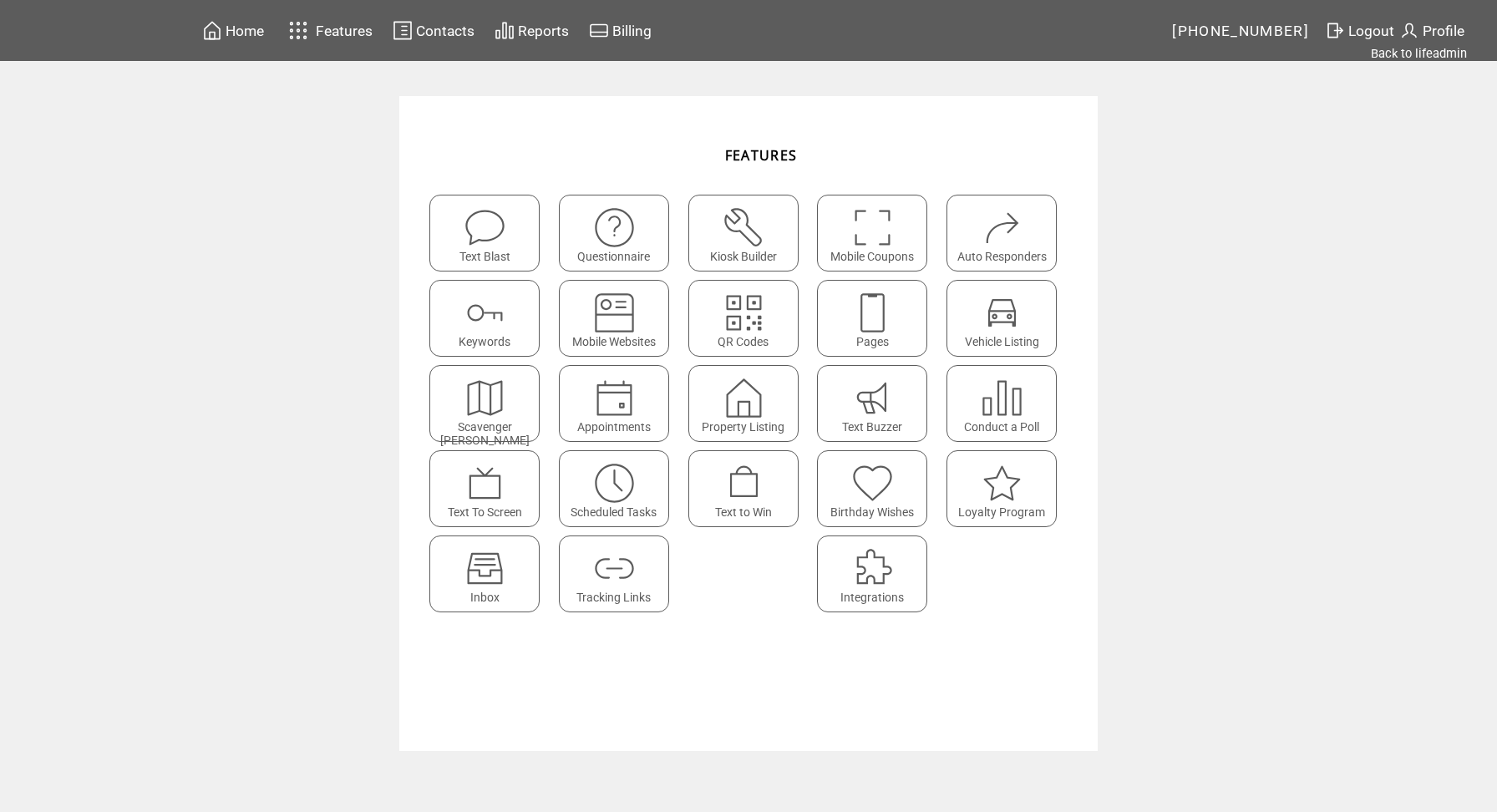
click at [494, 561] on img at bounding box center [485, 569] width 44 height 44
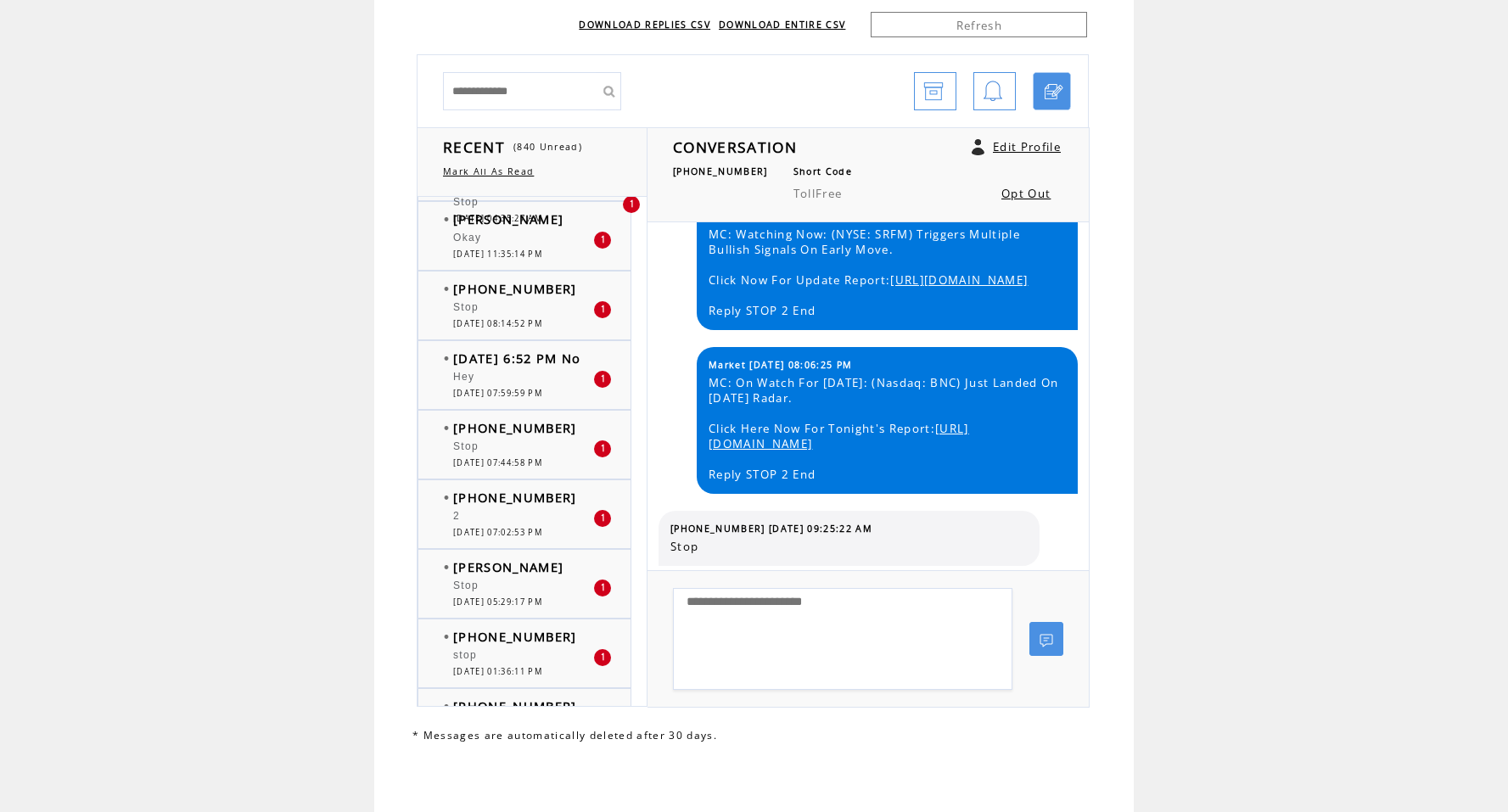
scroll to position [1474, 0]
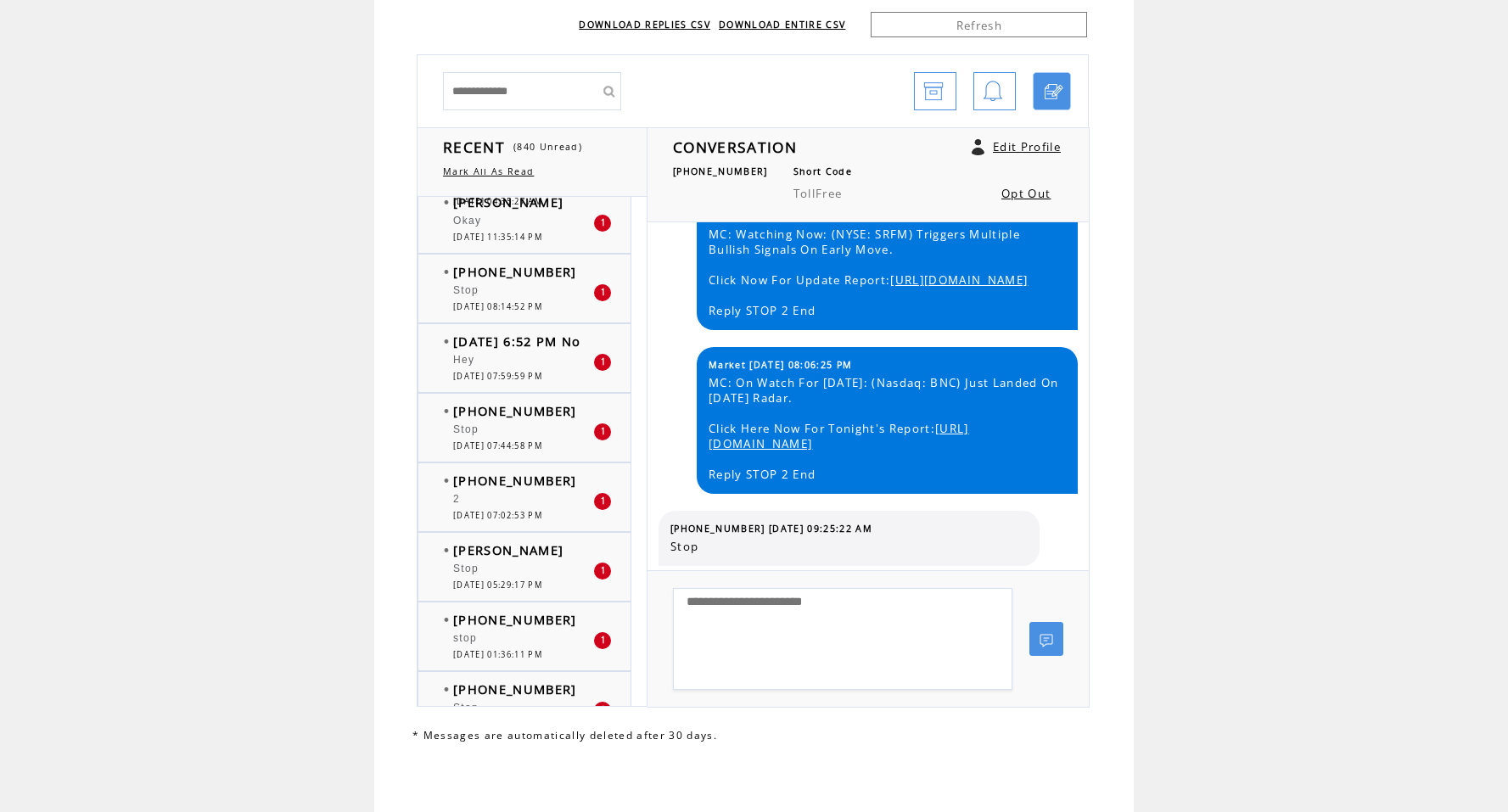
click at [553, 501] on div "2" at bounding box center [523, 500] width 140 height 17
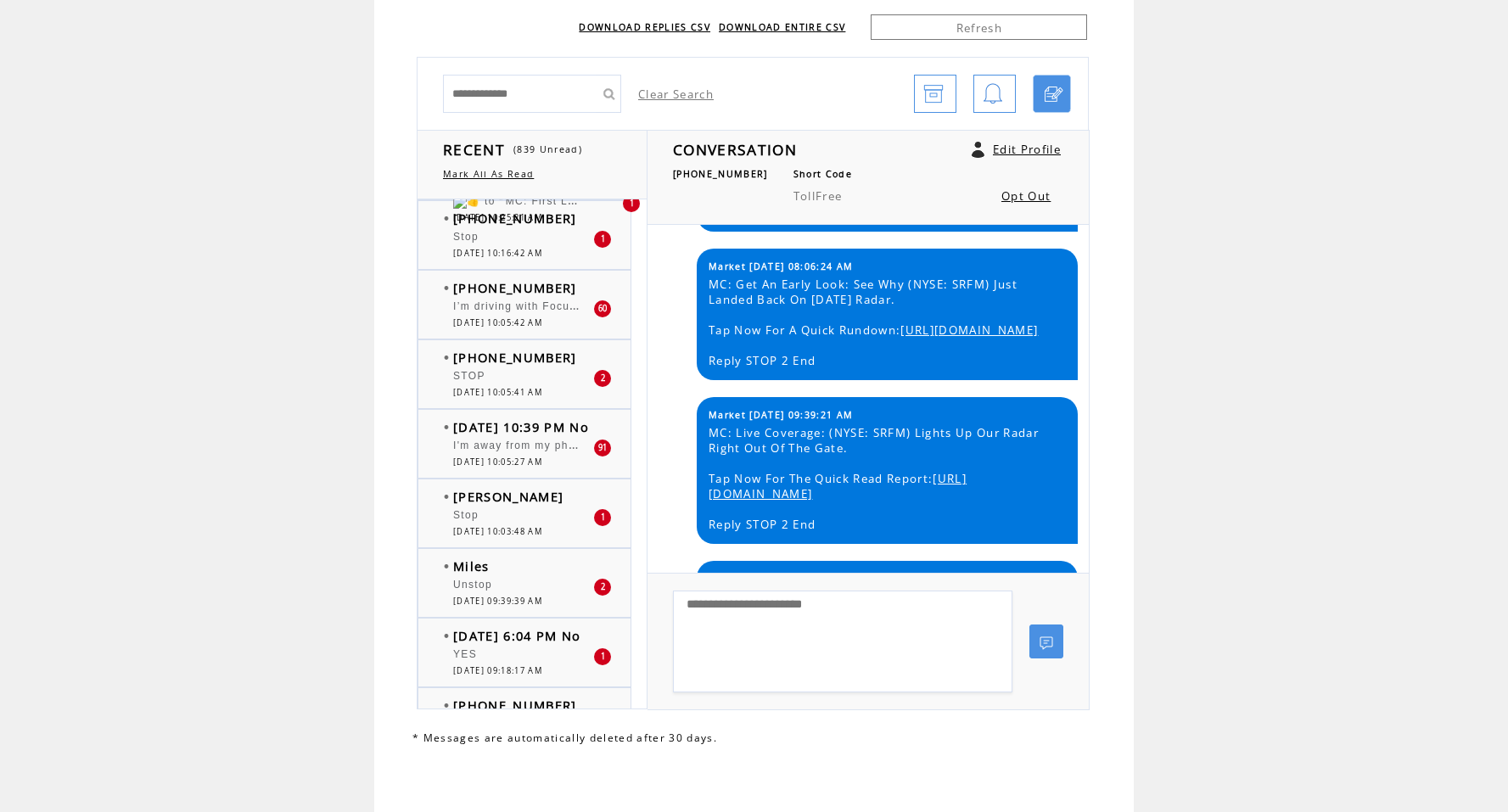
scroll to position [2614, 0]
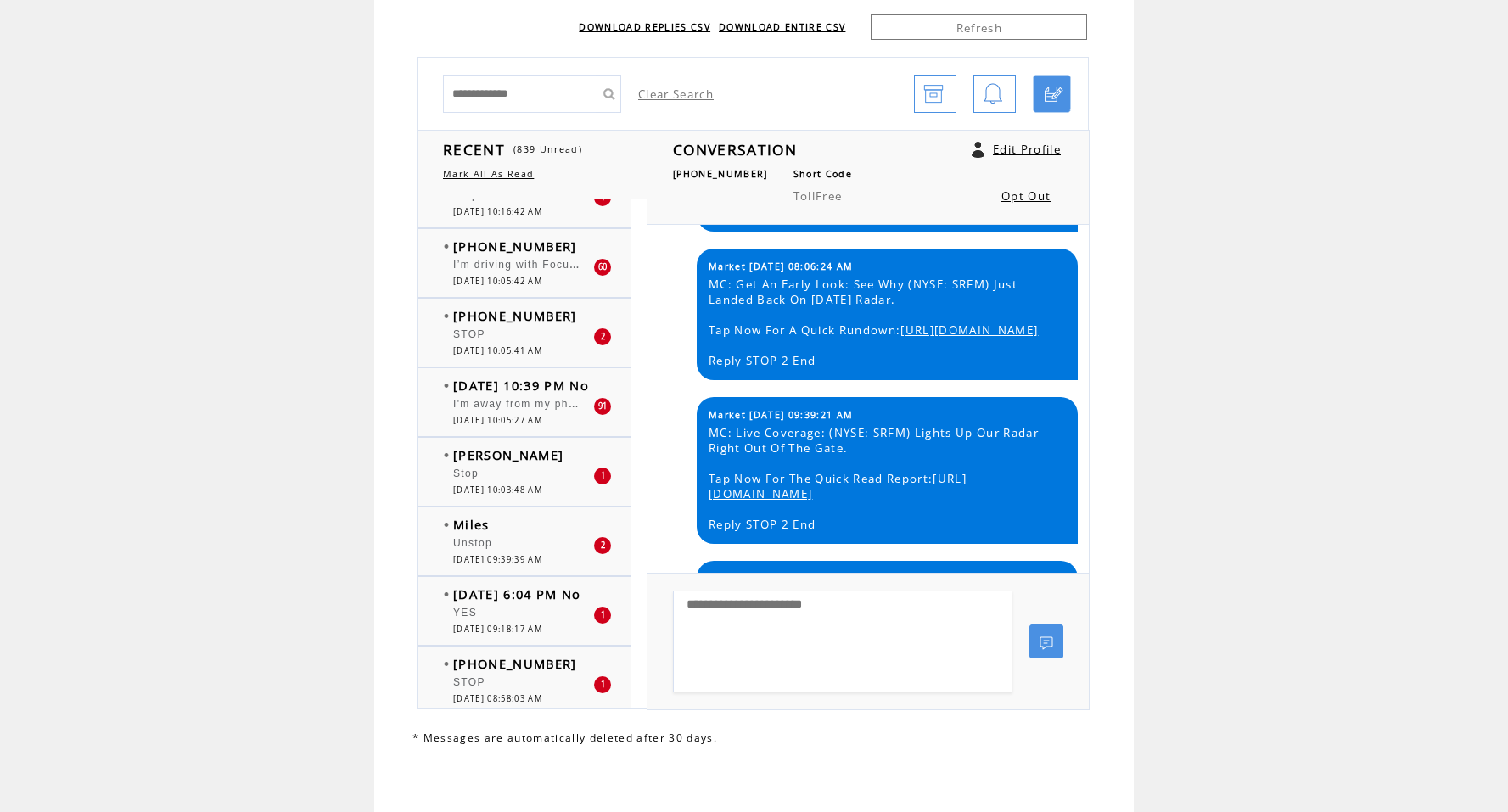
click at [581, 603] on td "[DATE] 6:04 PM No" at bounding box center [517, 594] width 128 height 17
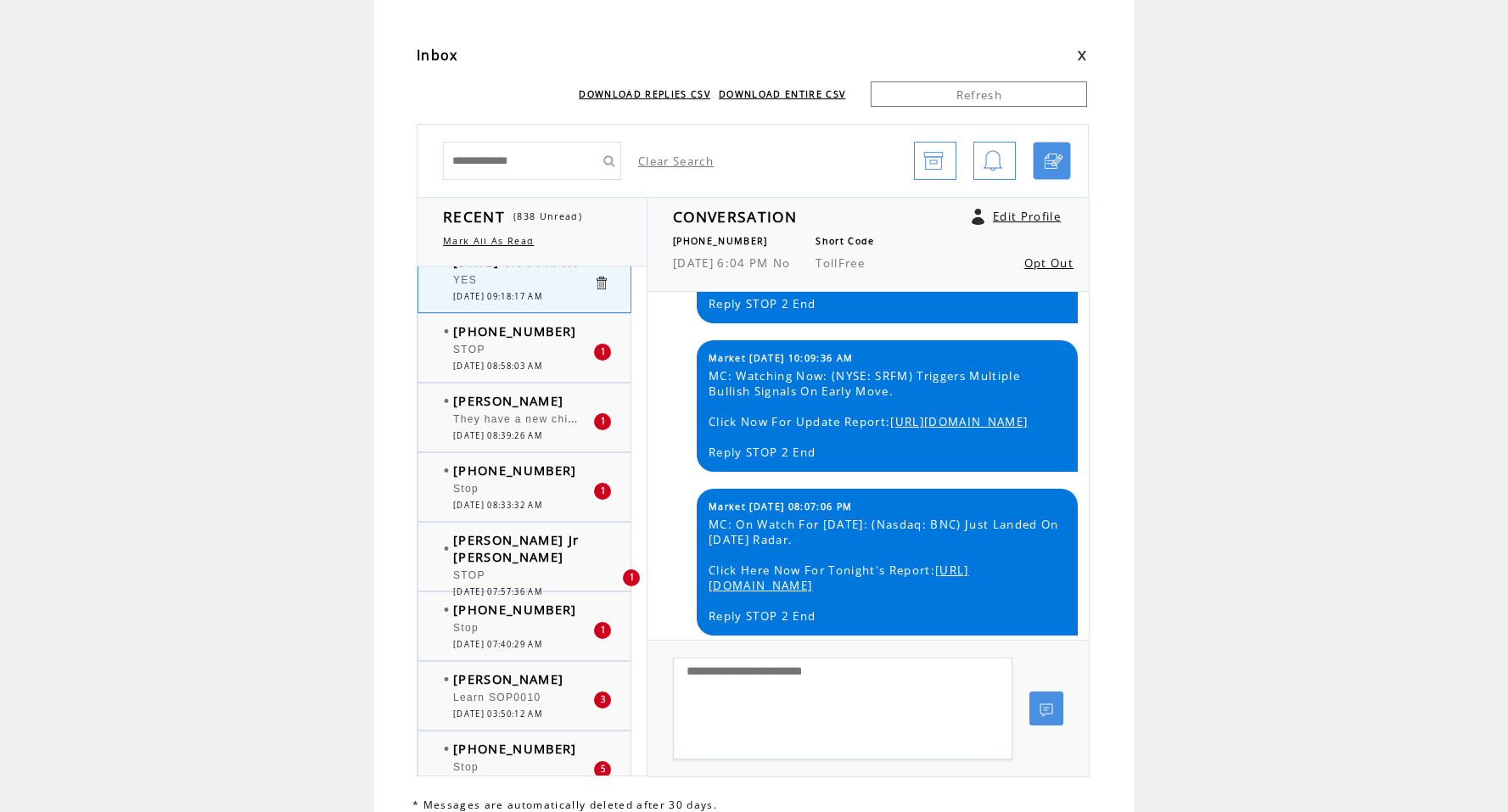
scroll to position [3192, 0]
